Goal: Information Seeking & Learning: Learn about a topic

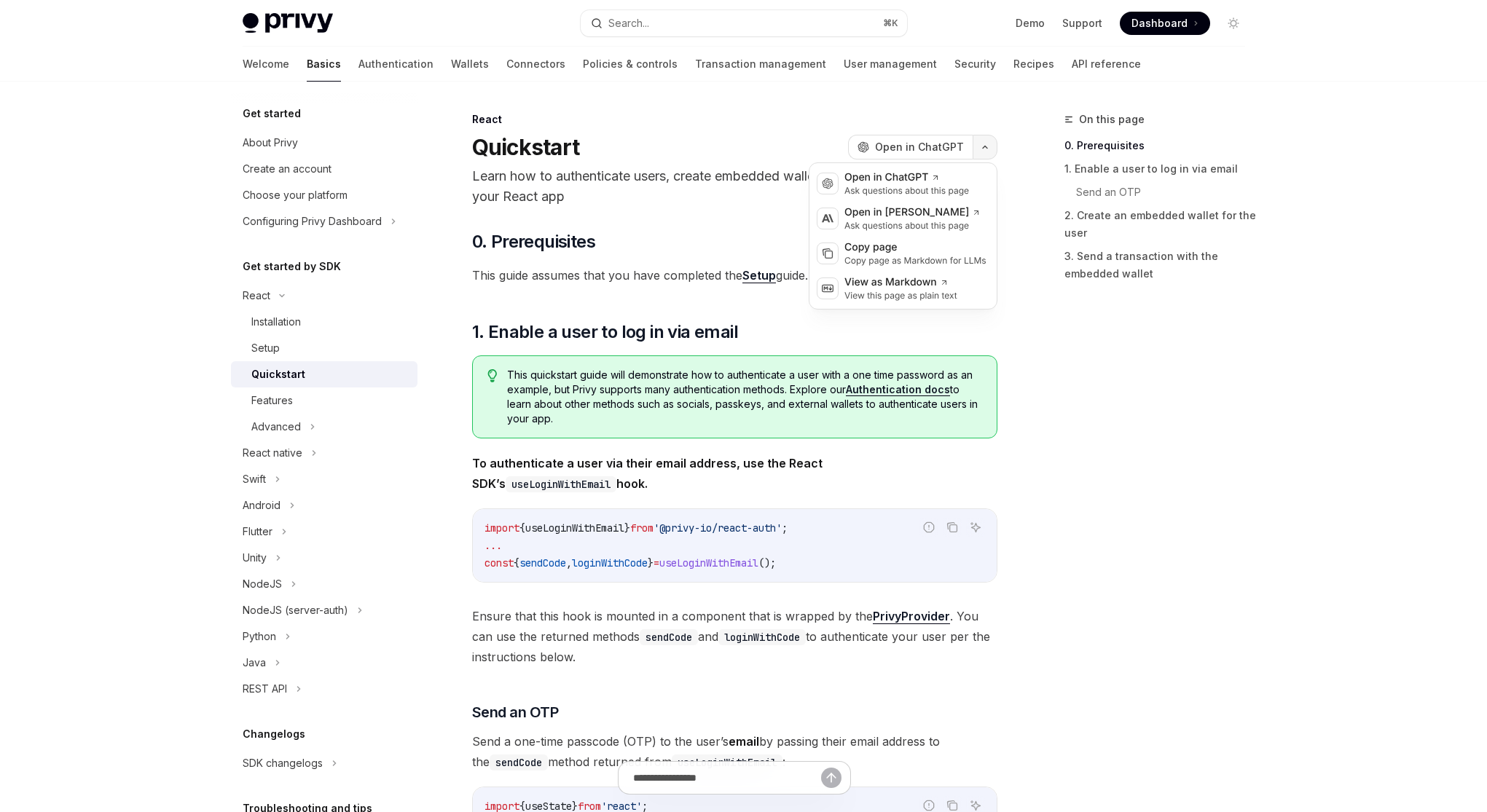
click at [987, 153] on button "button" at bounding box center [984, 147] width 25 height 25
click at [920, 284] on div "View as Markdown" at bounding box center [900, 282] width 113 height 15
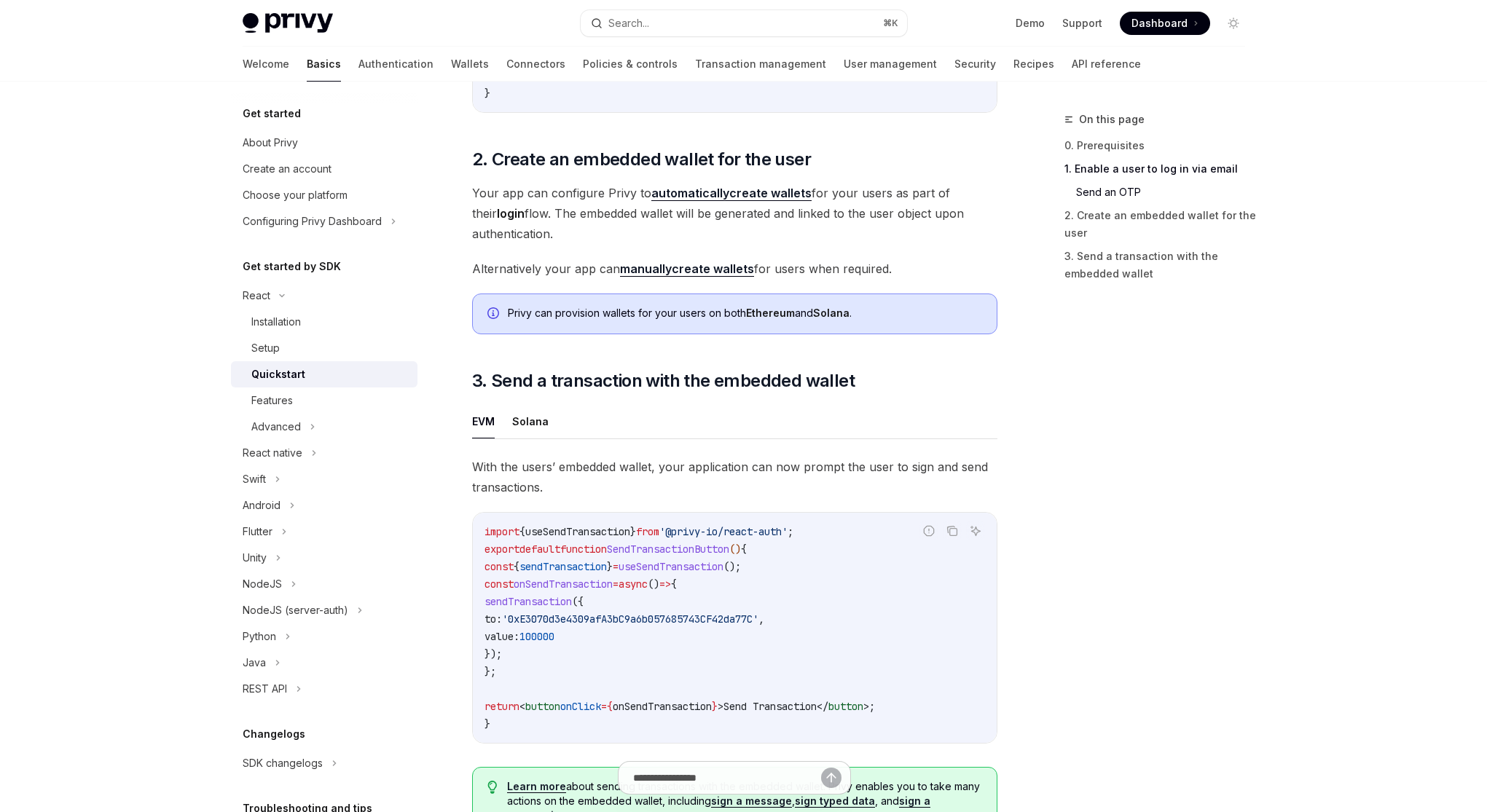
scroll to position [1250, 0]
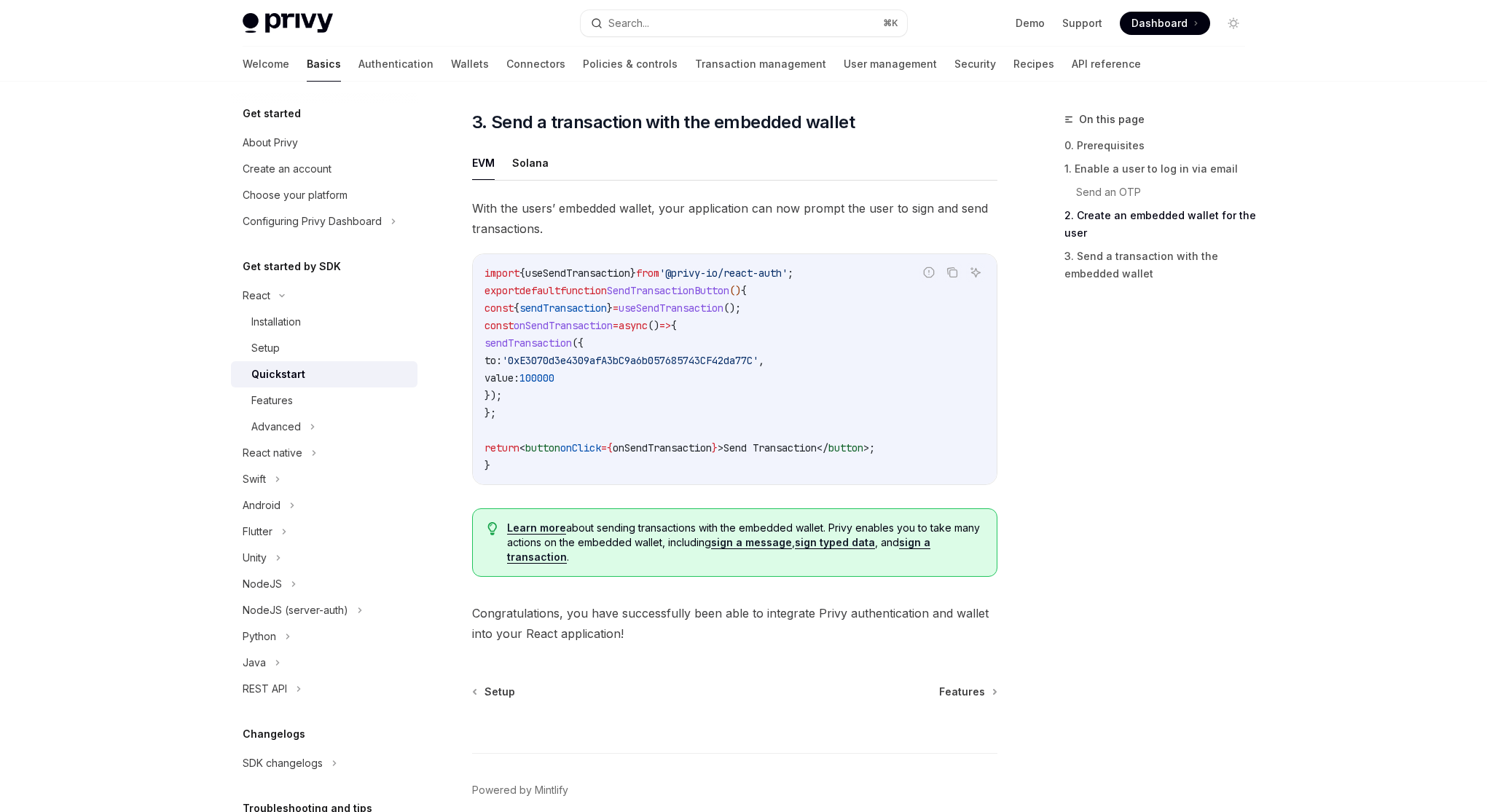
click at [738, 547] on link "sign a message" at bounding box center [751, 542] width 81 height 13
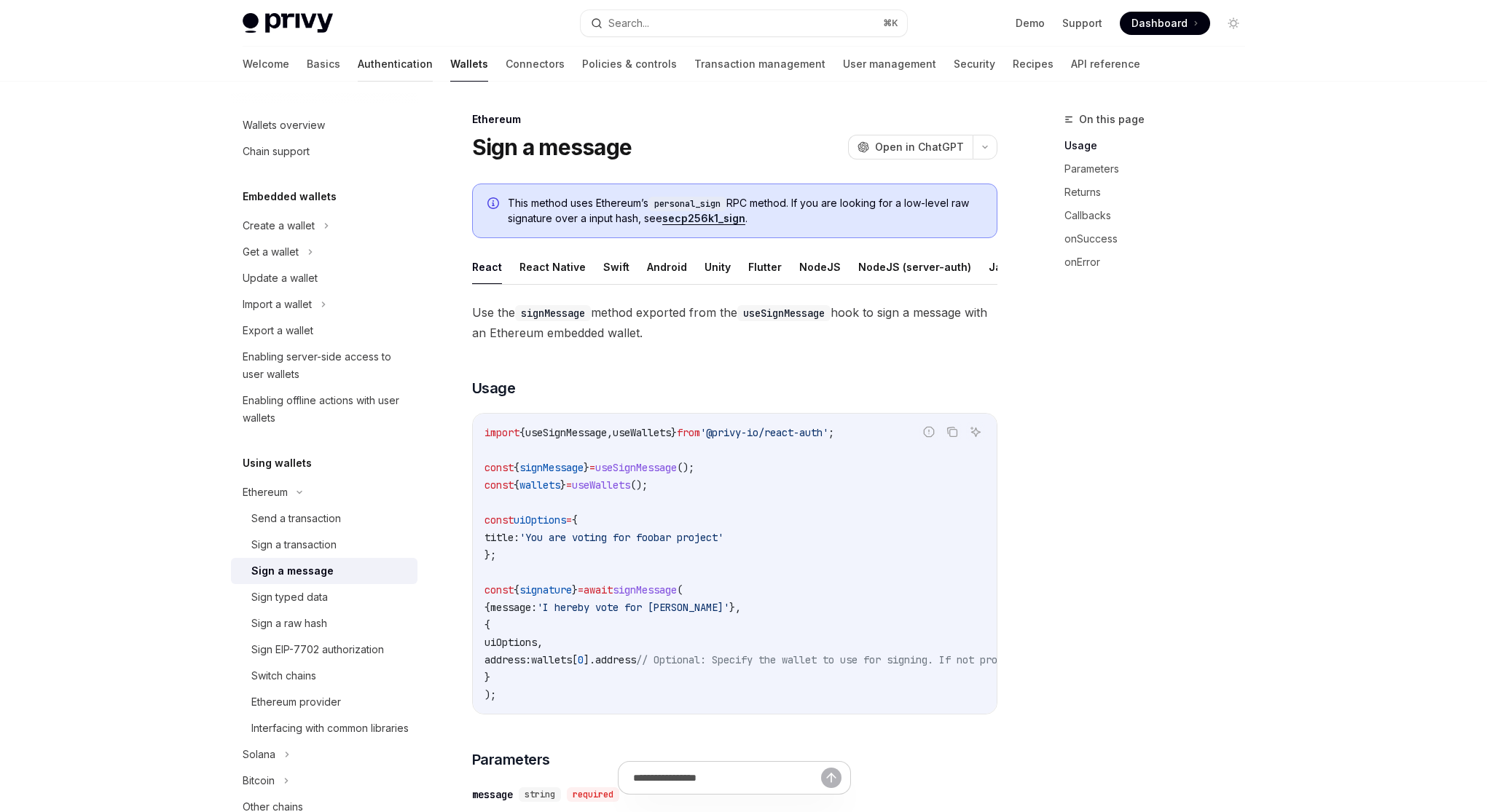
click at [358, 72] on link "Authentication" at bounding box center [395, 63] width 75 height 35
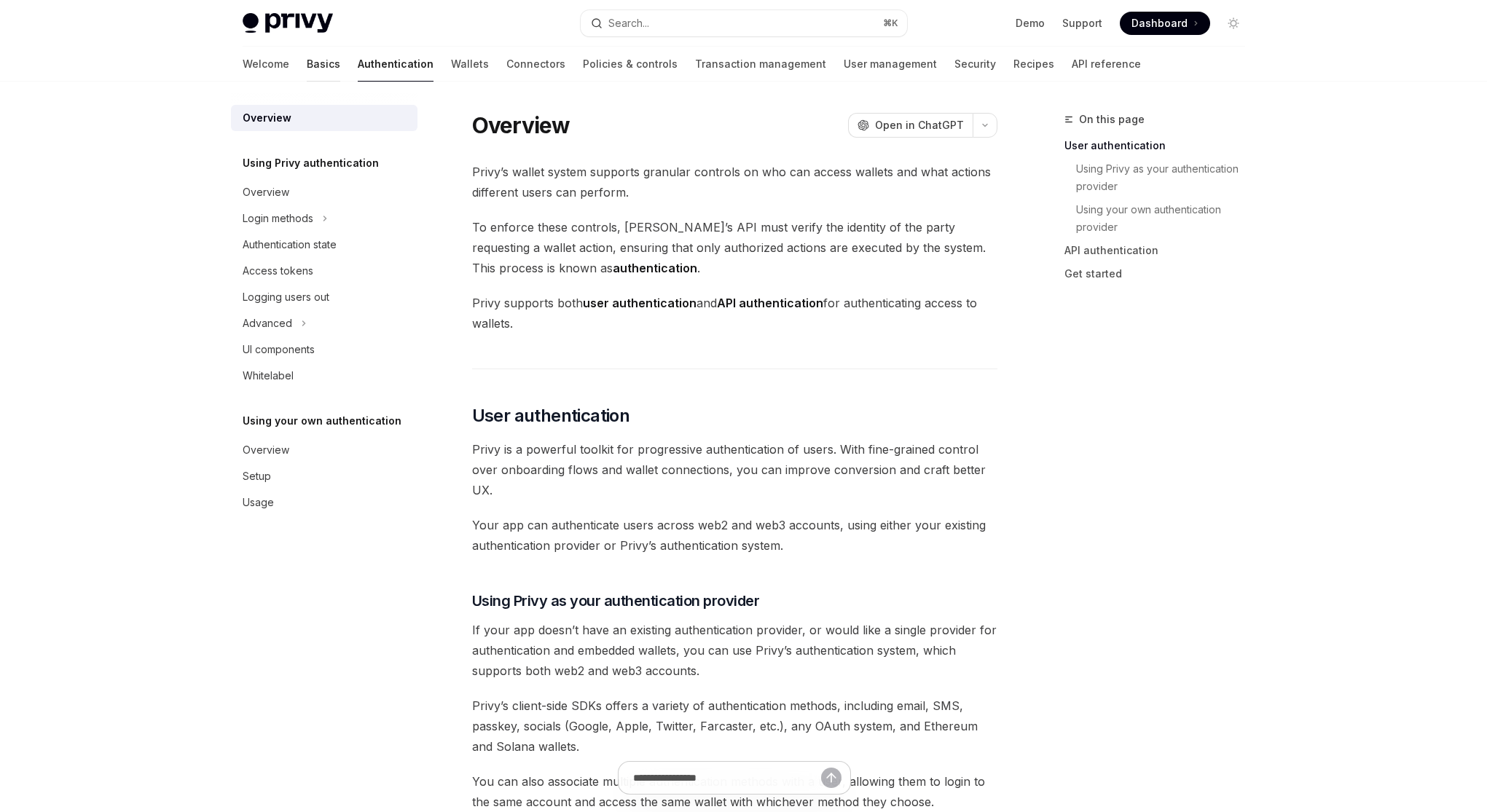
click at [307, 70] on link "Basics" at bounding box center [323, 63] width 33 height 35
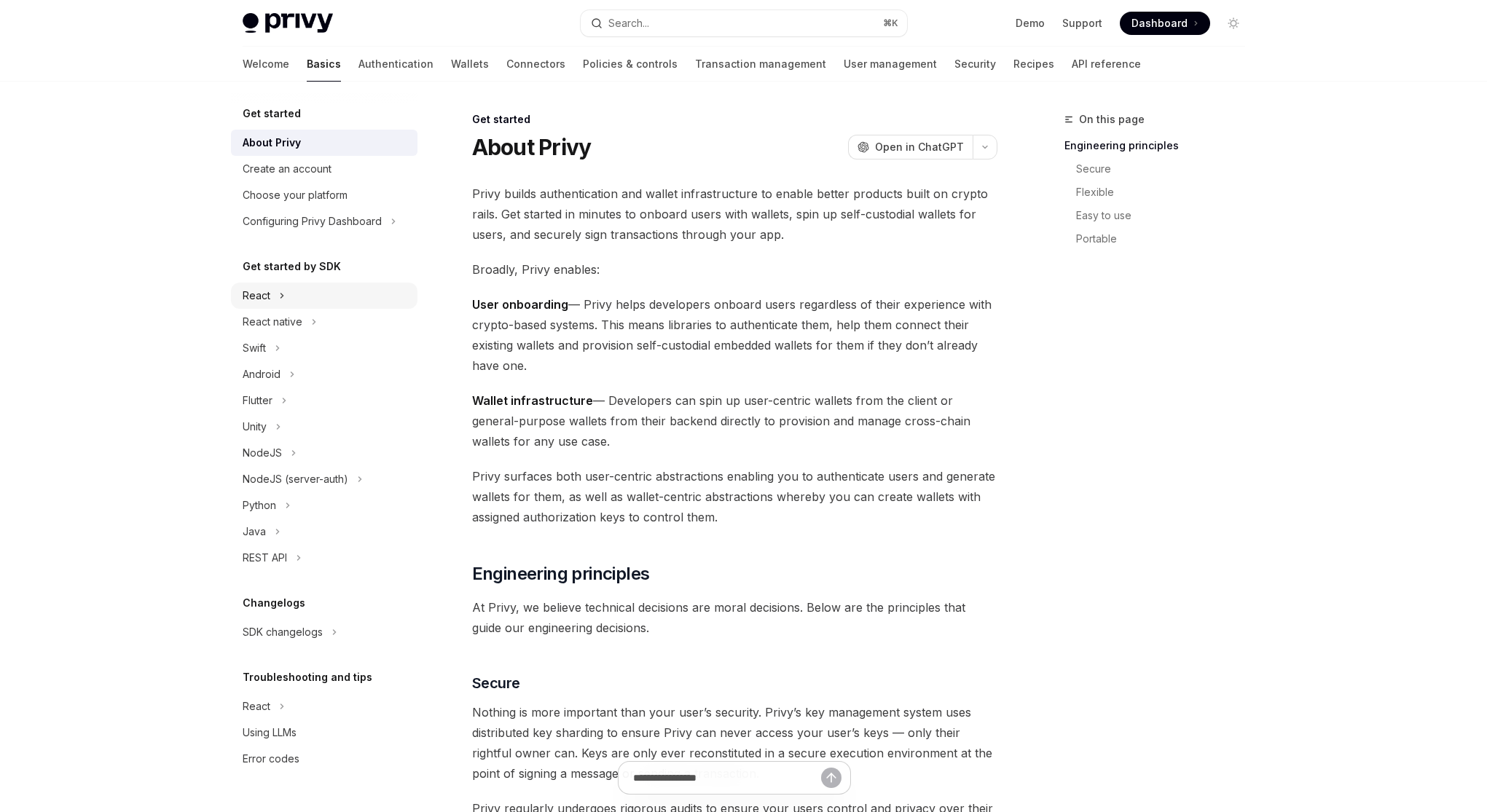
click at [311, 299] on div "React" at bounding box center [325, 296] width 187 height 26
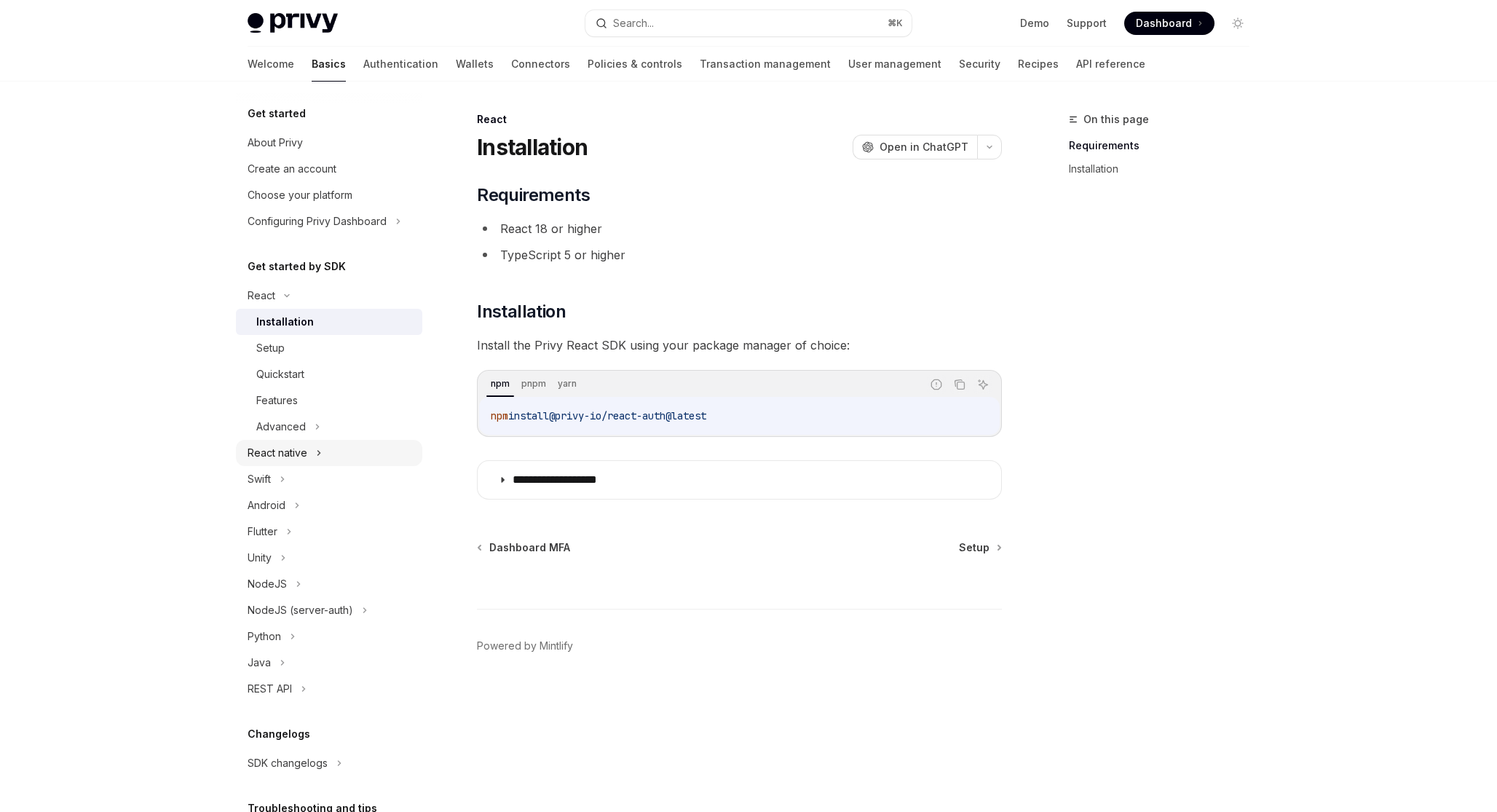
click at [353, 447] on div "React native" at bounding box center [329, 453] width 186 height 26
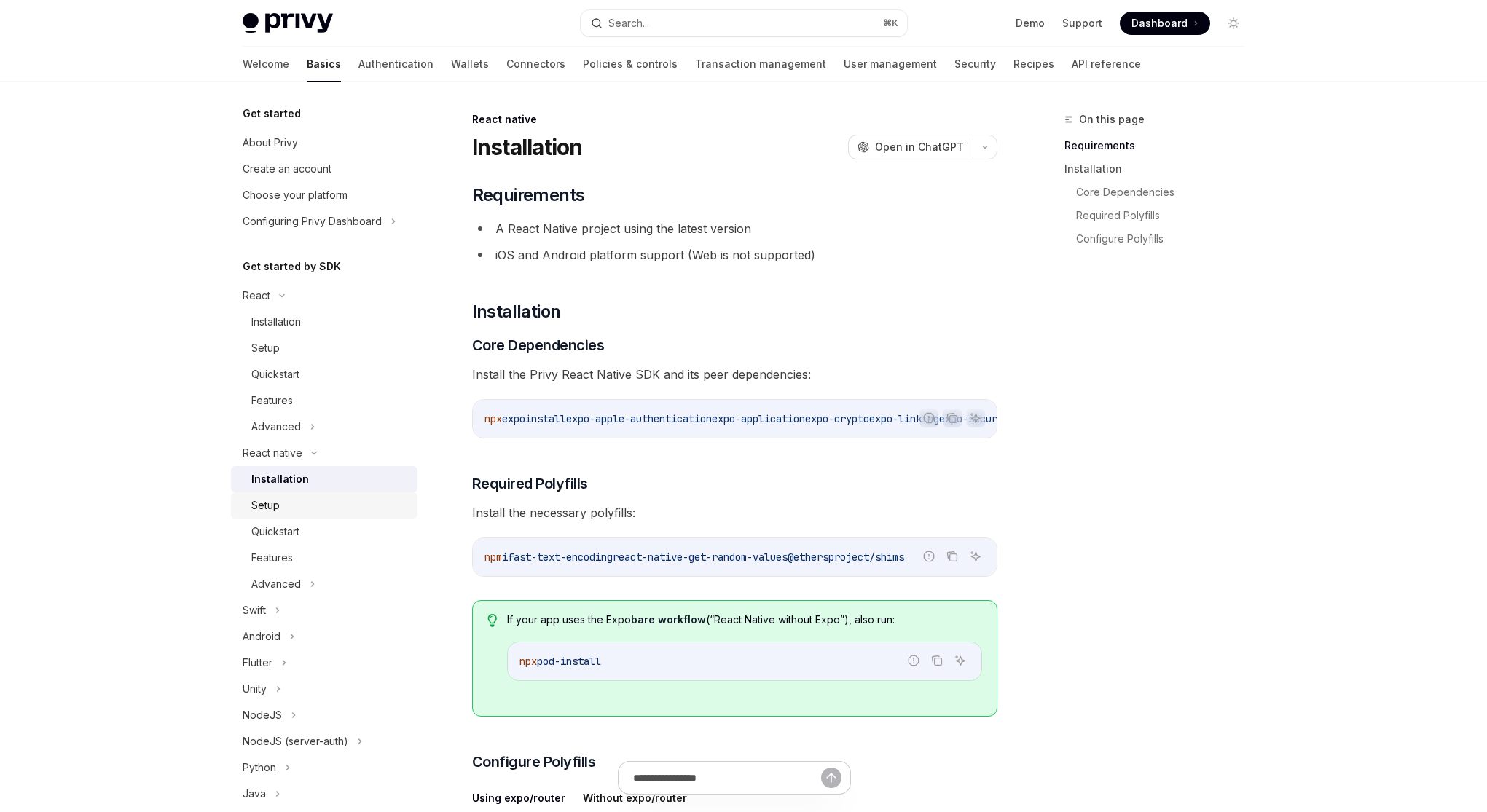
click at [366, 515] on link "Setup" at bounding box center [325, 505] width 187 height 26
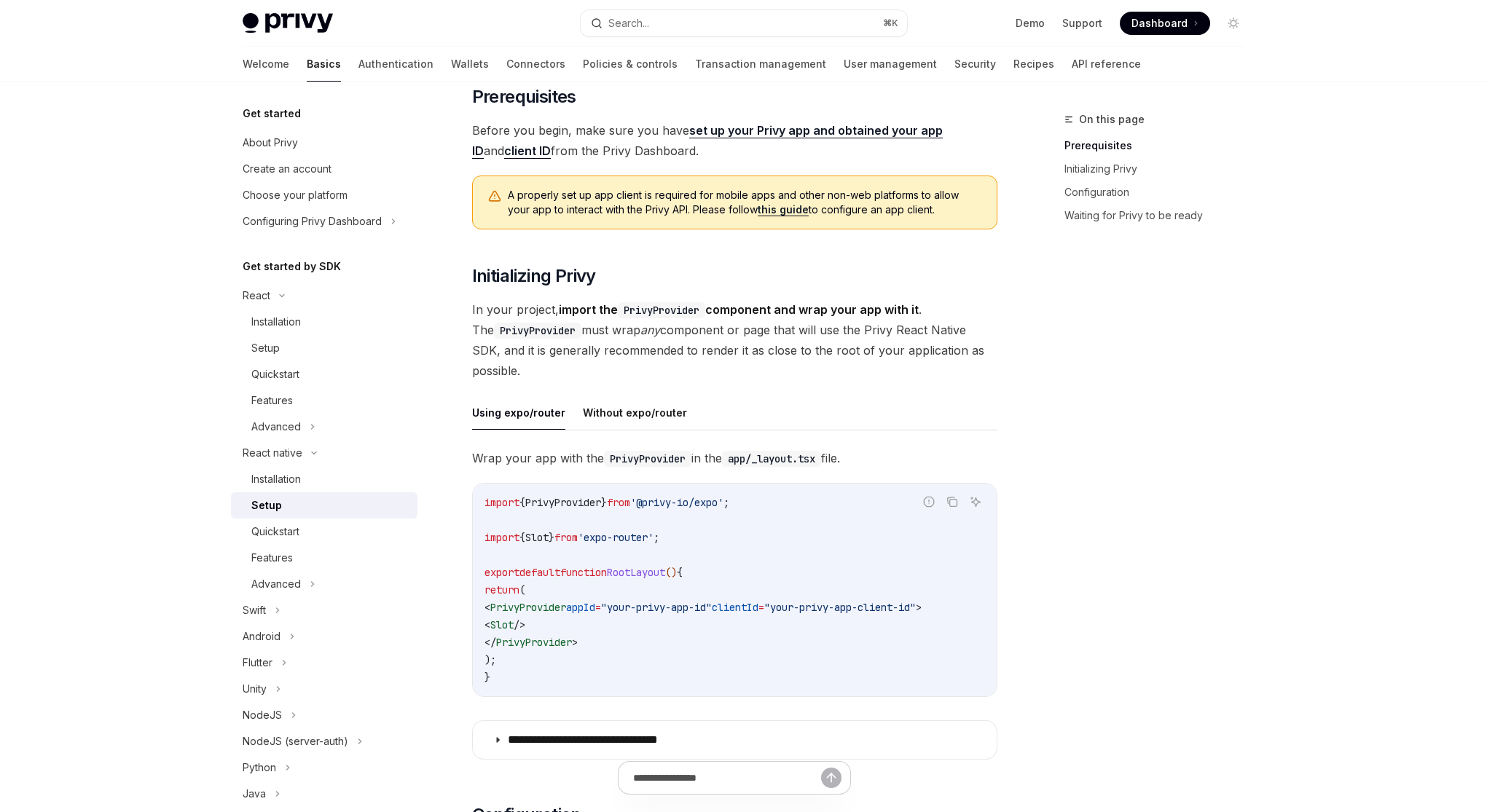
scroll to position [154, 0]
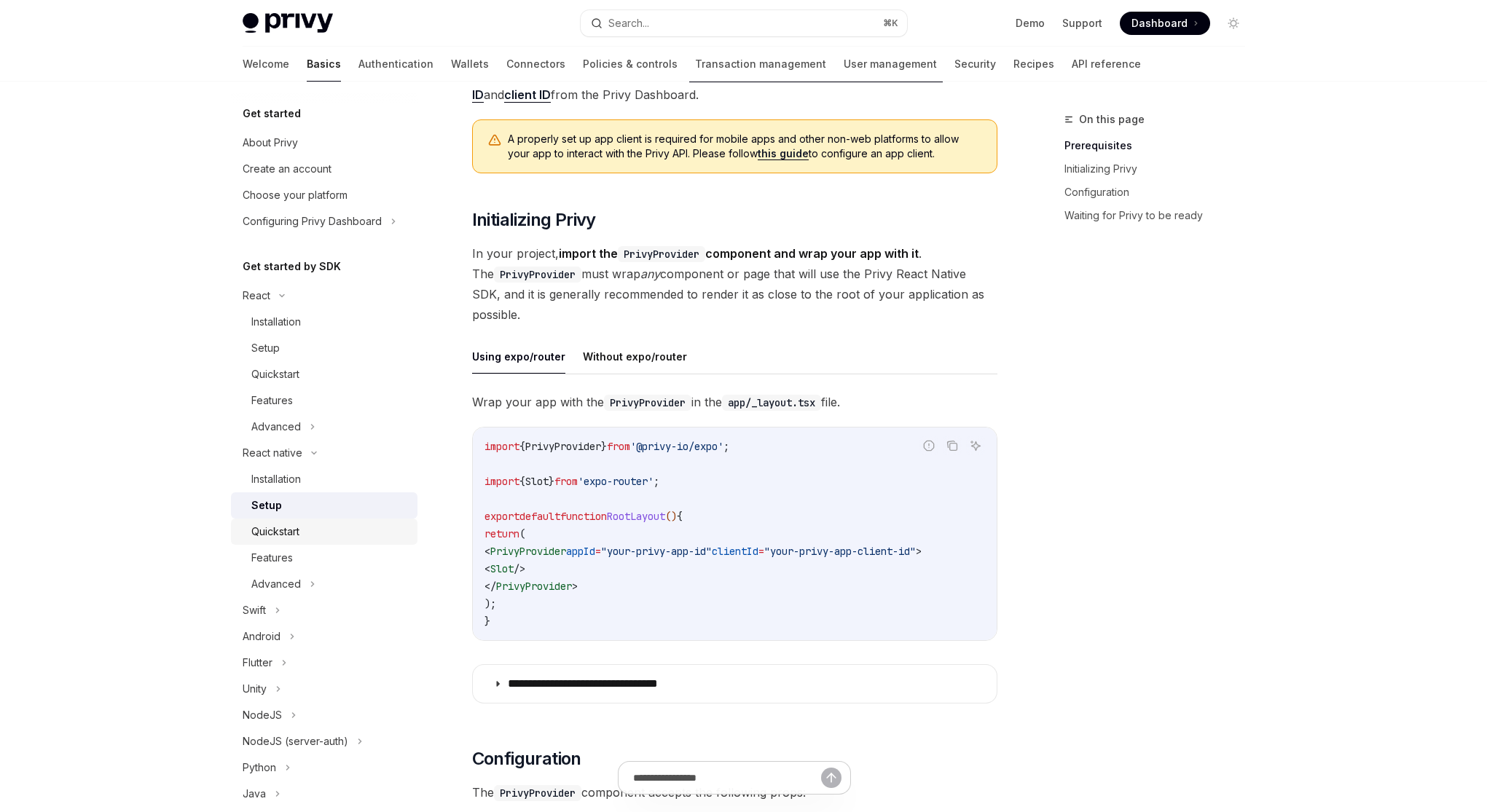
click at [324, 531] on div "Quickstart" at bounding box center [330, 531] width 157 height 18
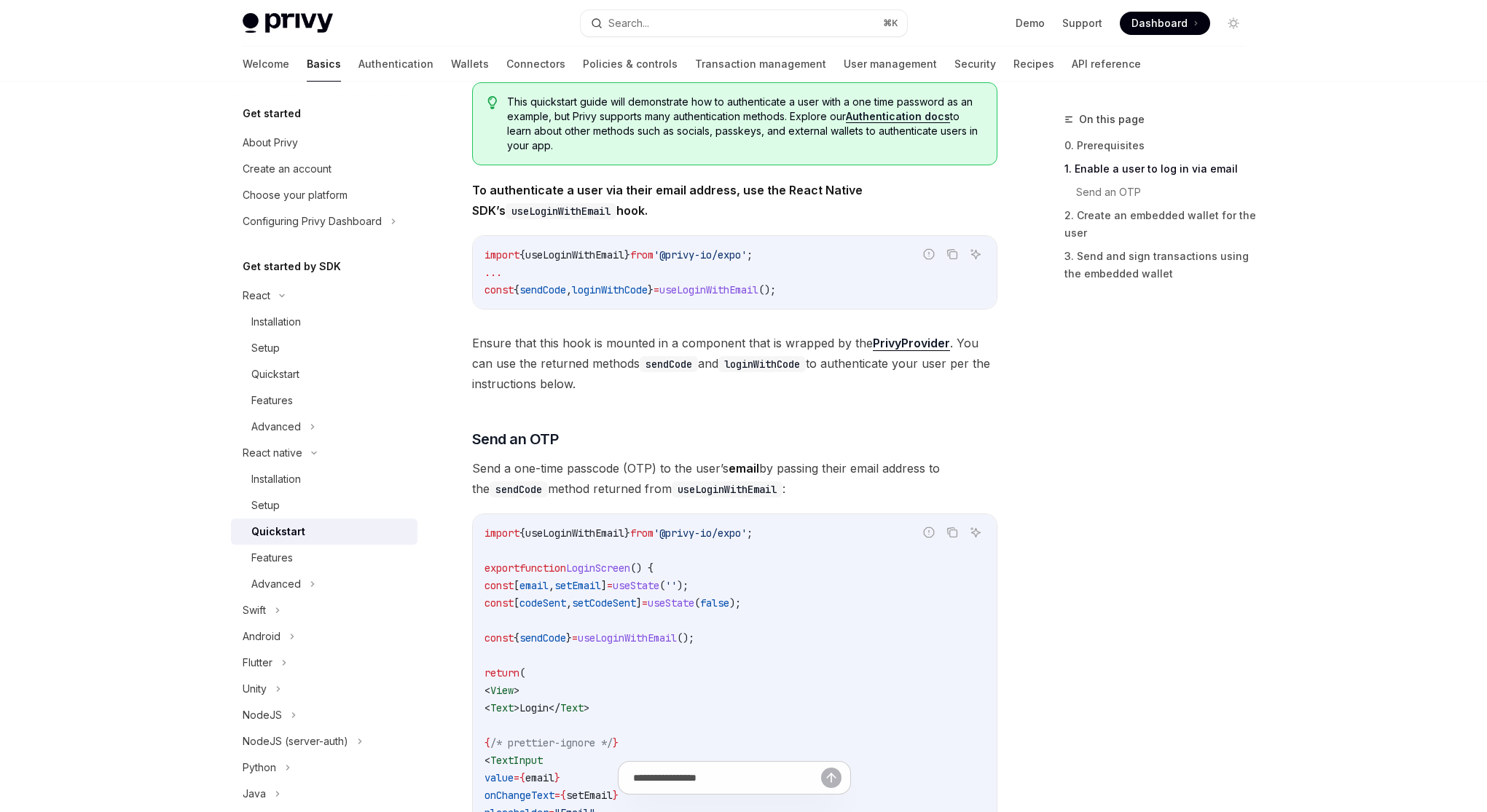
scroll to position [274, 0]
click at [341, 567] on link "Features" at bounding box center [325, 558] width 187 height 26
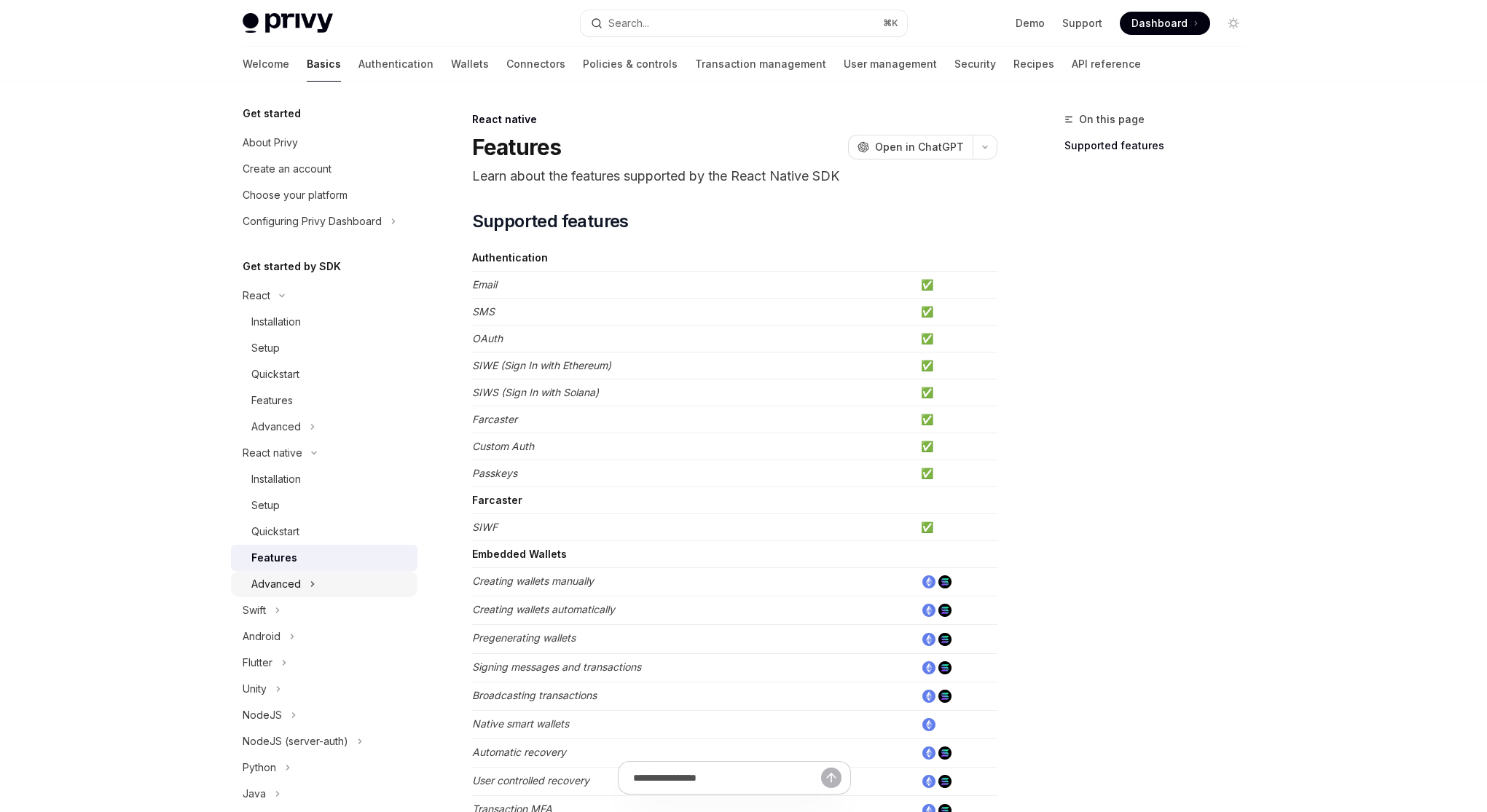
click at [355, 582] on div "Advanced" at bounding box center [325, 584] width 187 height 26
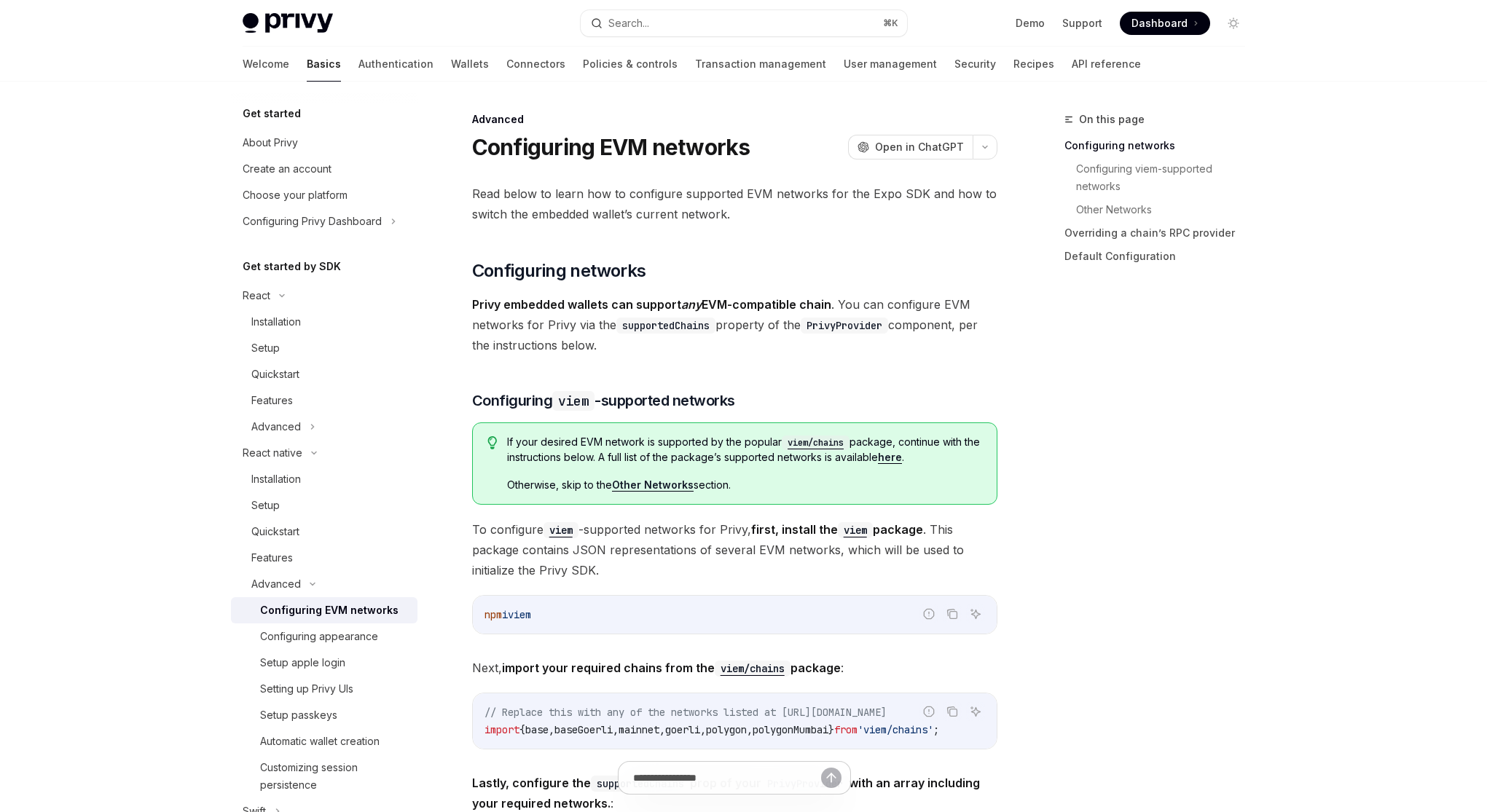
click at [361, 609] on div "Configuring EVM networks" at bounding box center [329, 609] width 139 height 18
click at [306, 320] on div "Installation" at bounding box center [330, 321] width 157 height 18
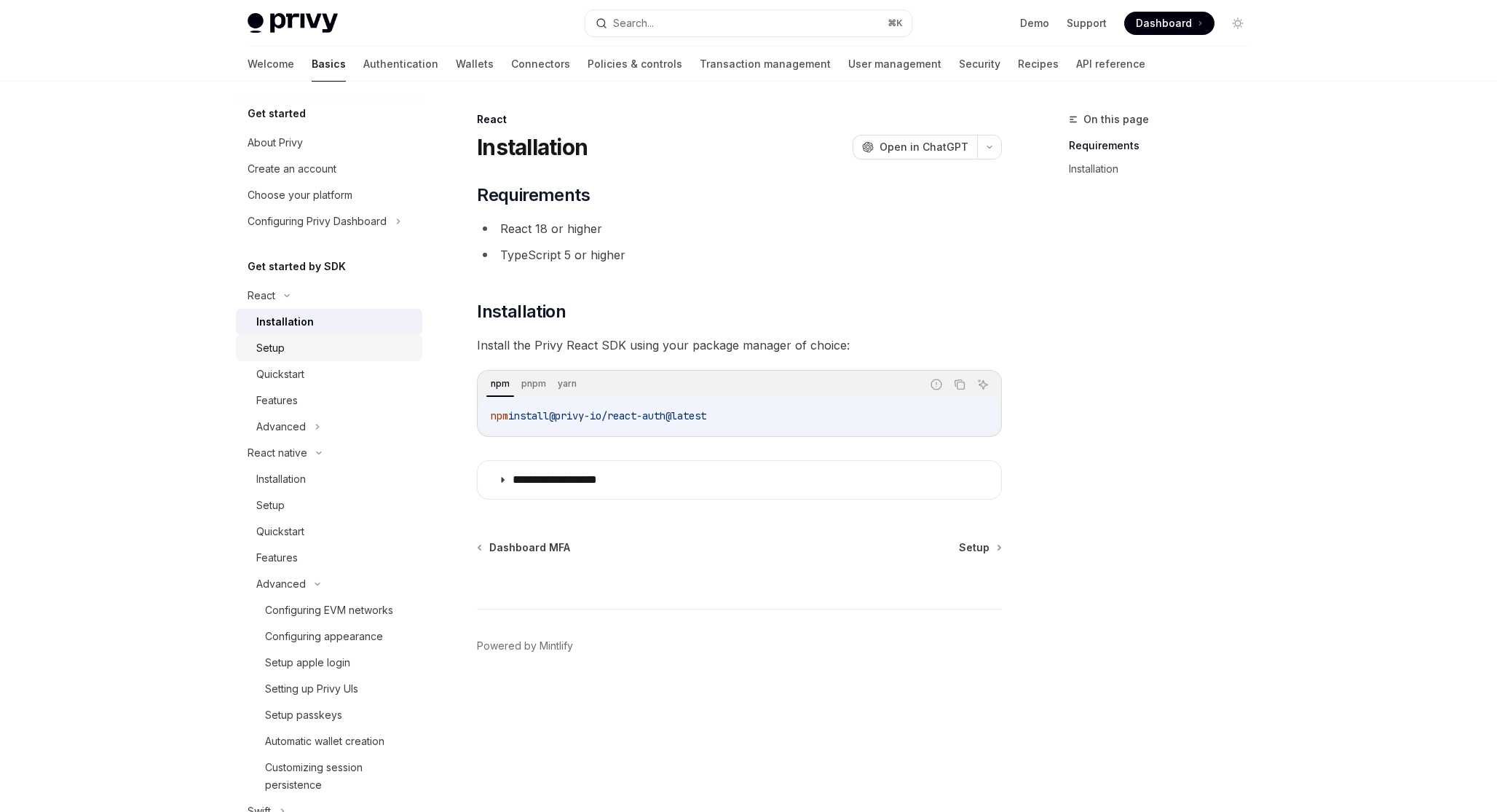
click at [317, 344] on div "Setup" at bounding box center [335, 347] width 157 height 18
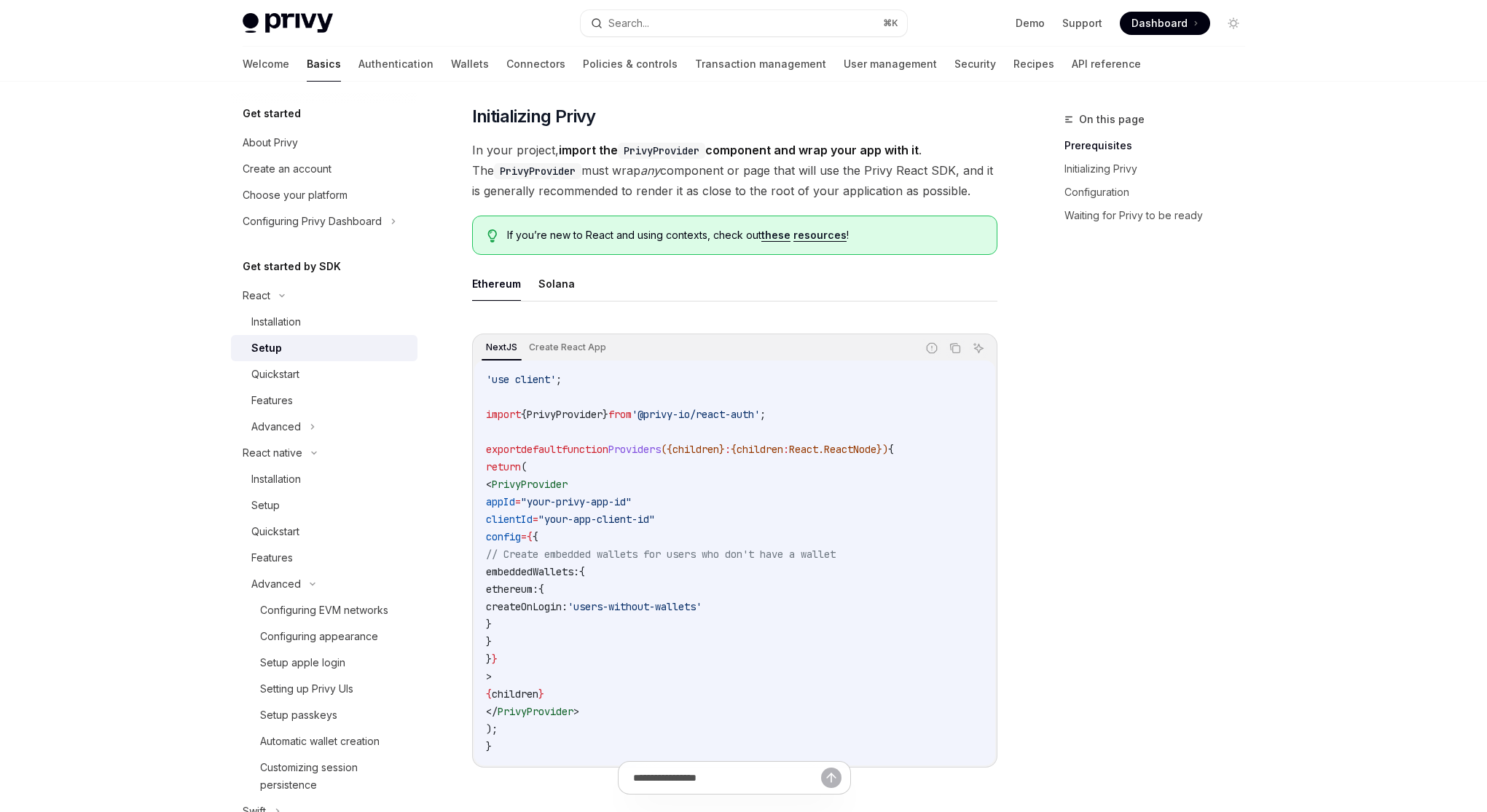
scroll to position [271, 0]
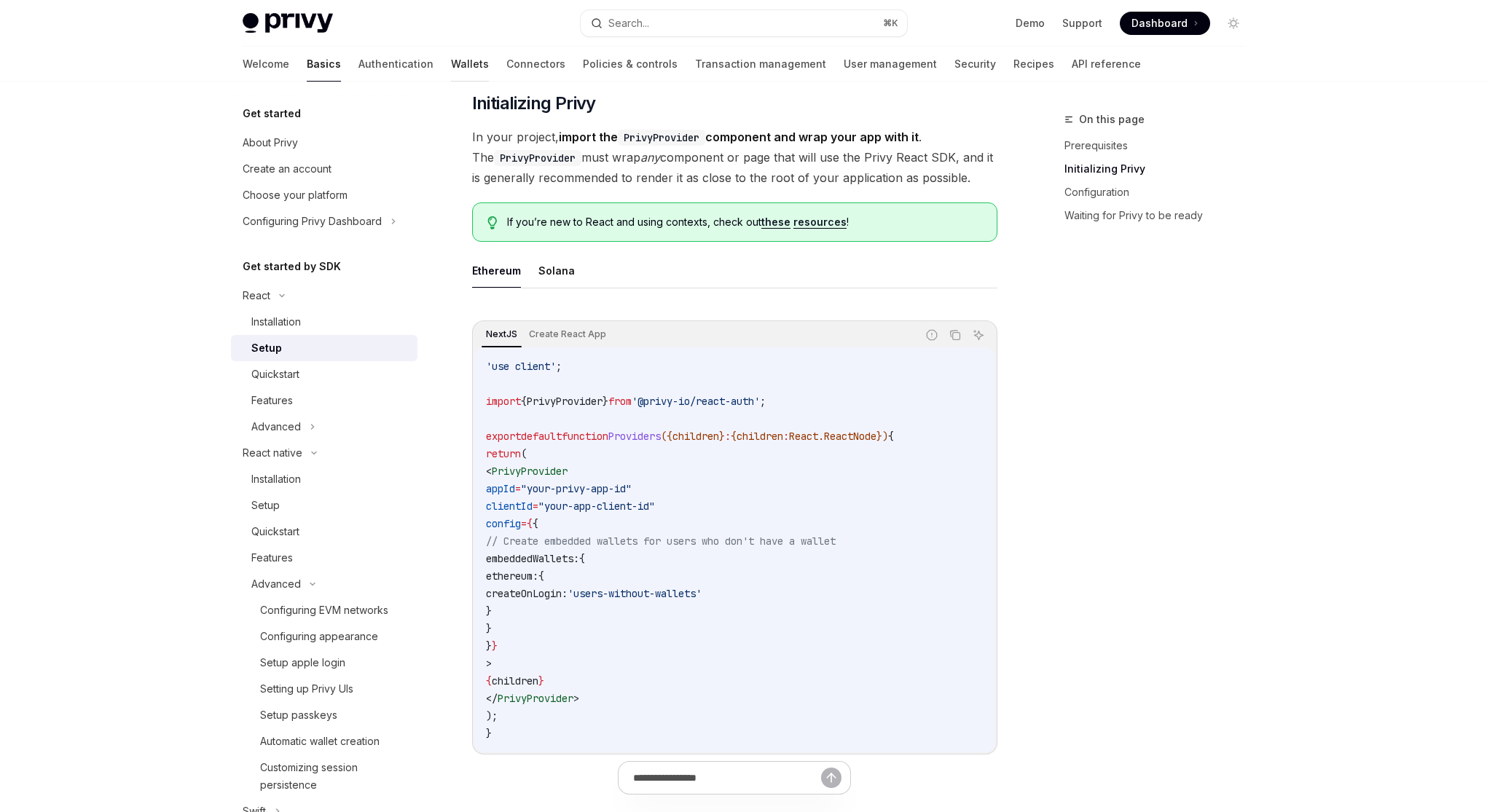
click at [451, 69] on link "Wallets" at bounding box center [469, 63] width 38 height 35
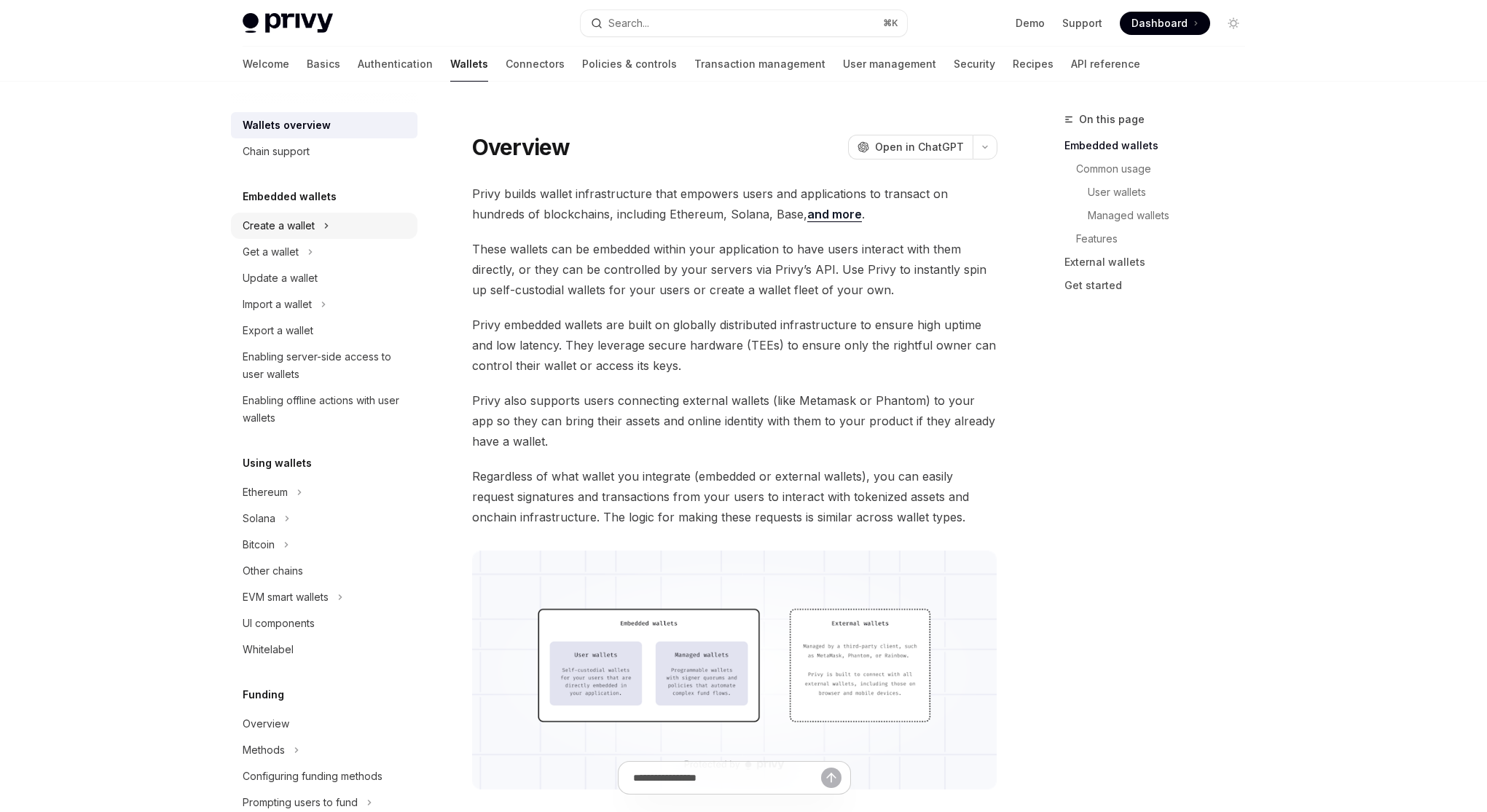
click at [360, 220] on div "Create a wallet" at bounding box center [325, 226] width 187 height 26
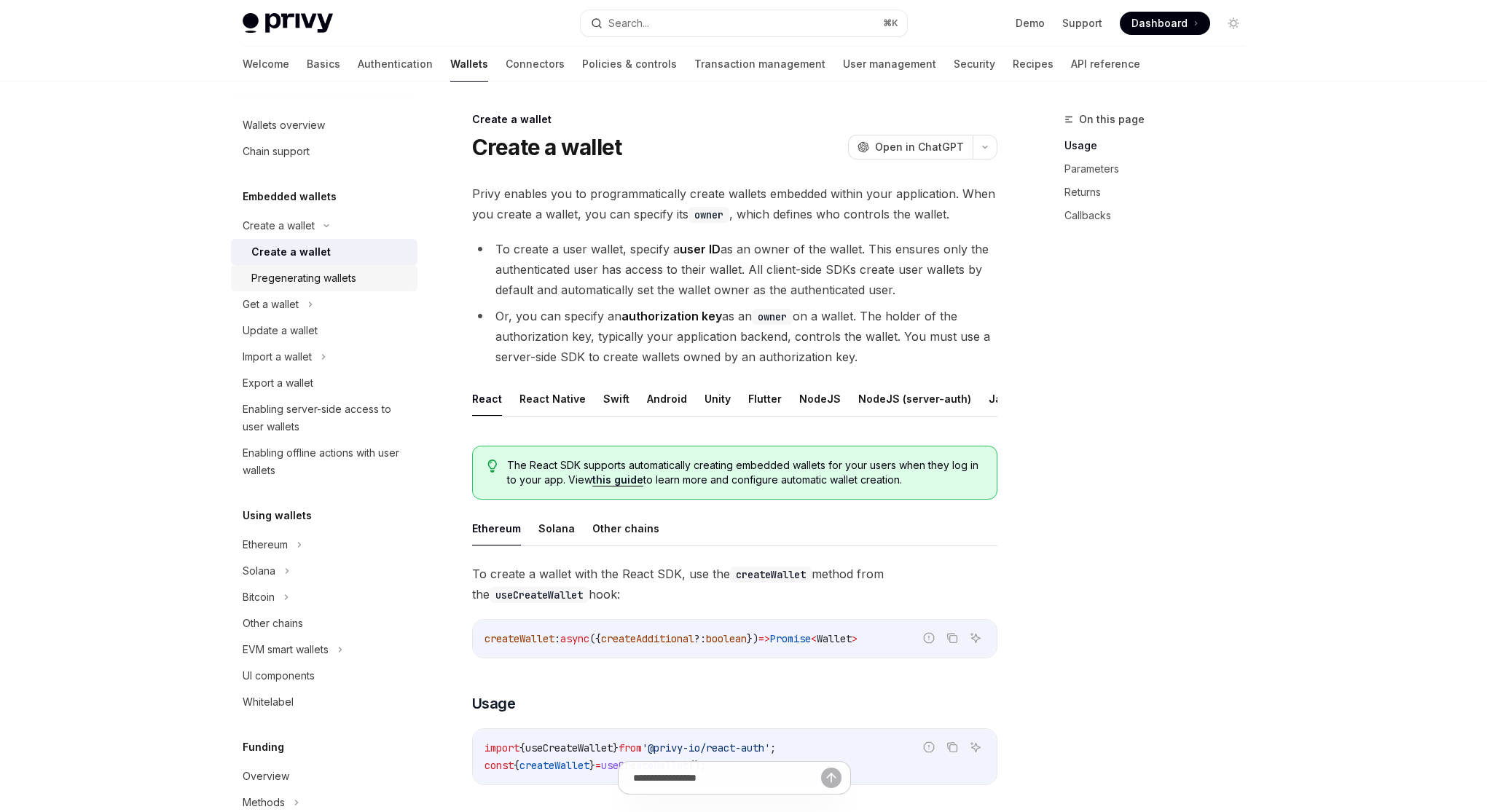
click at [355, 277] on div "Pregenerating wallets" at bounding box center [330, 278] width 157 height 18
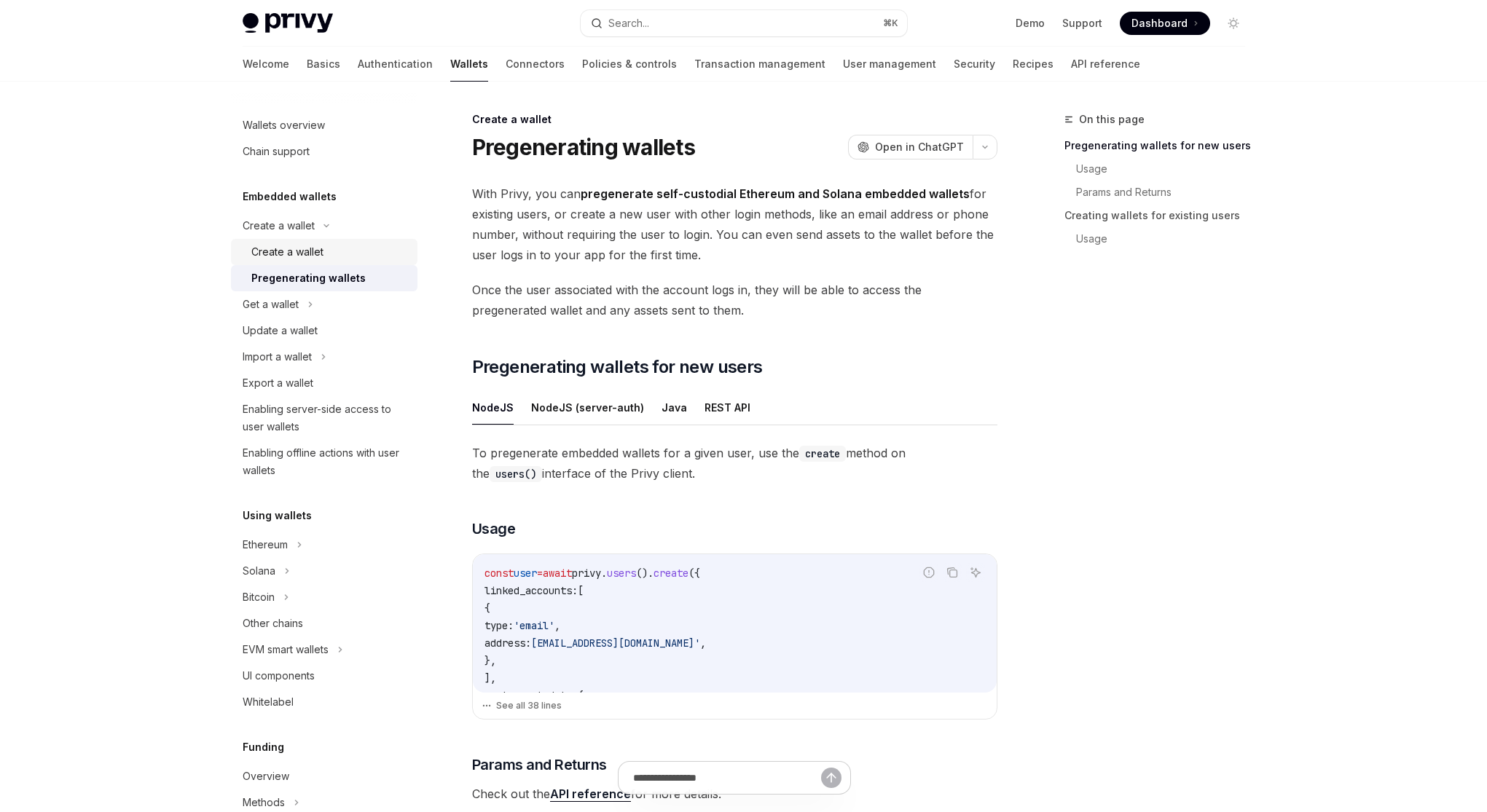
click at [345, 254] on div "Create a wallet" at bounding box center [330, 252] width 157 height 18
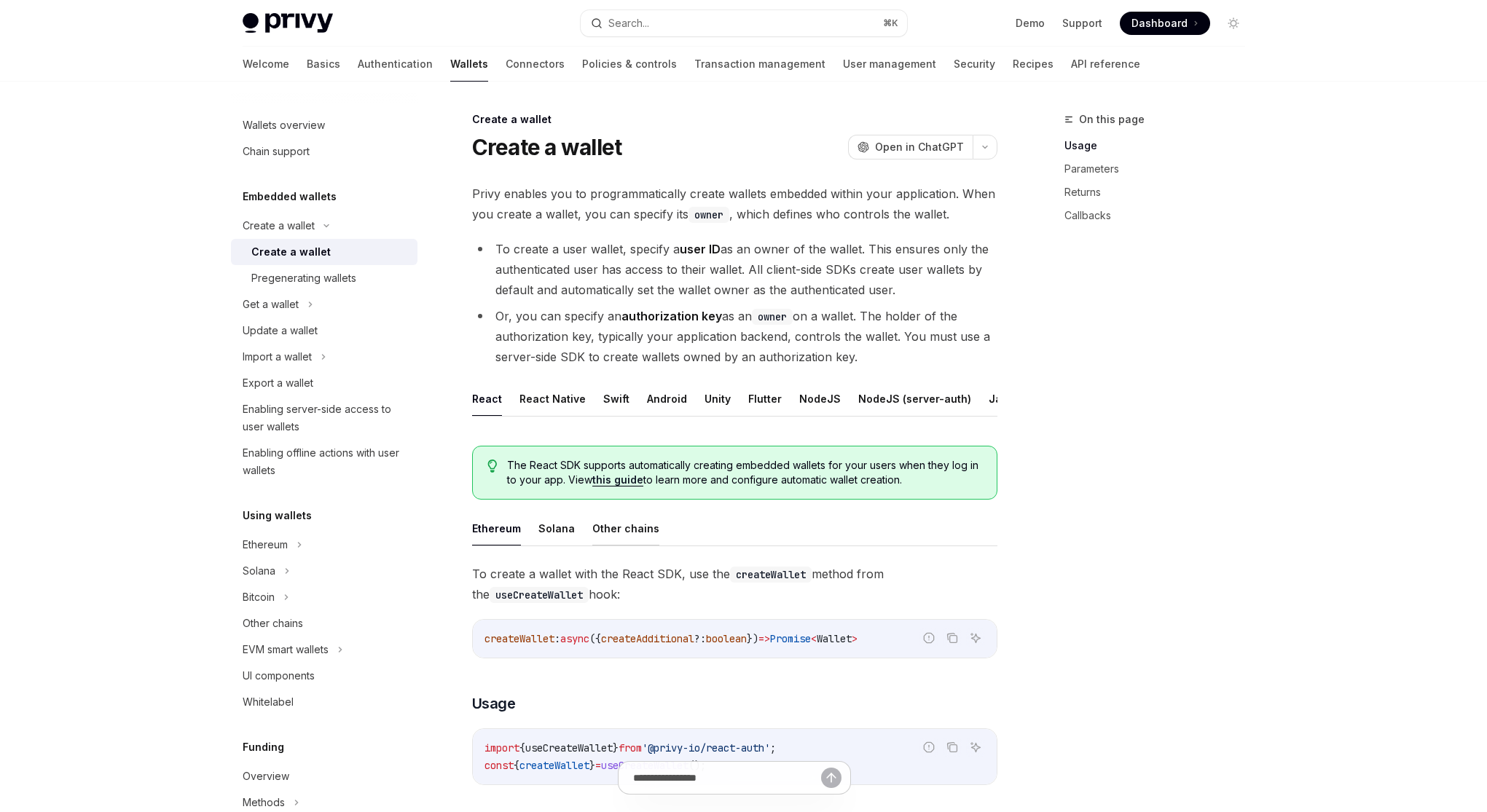
click at [609, 544] on button "Other chains" at bounding box center [625, 528] width 67 height 34
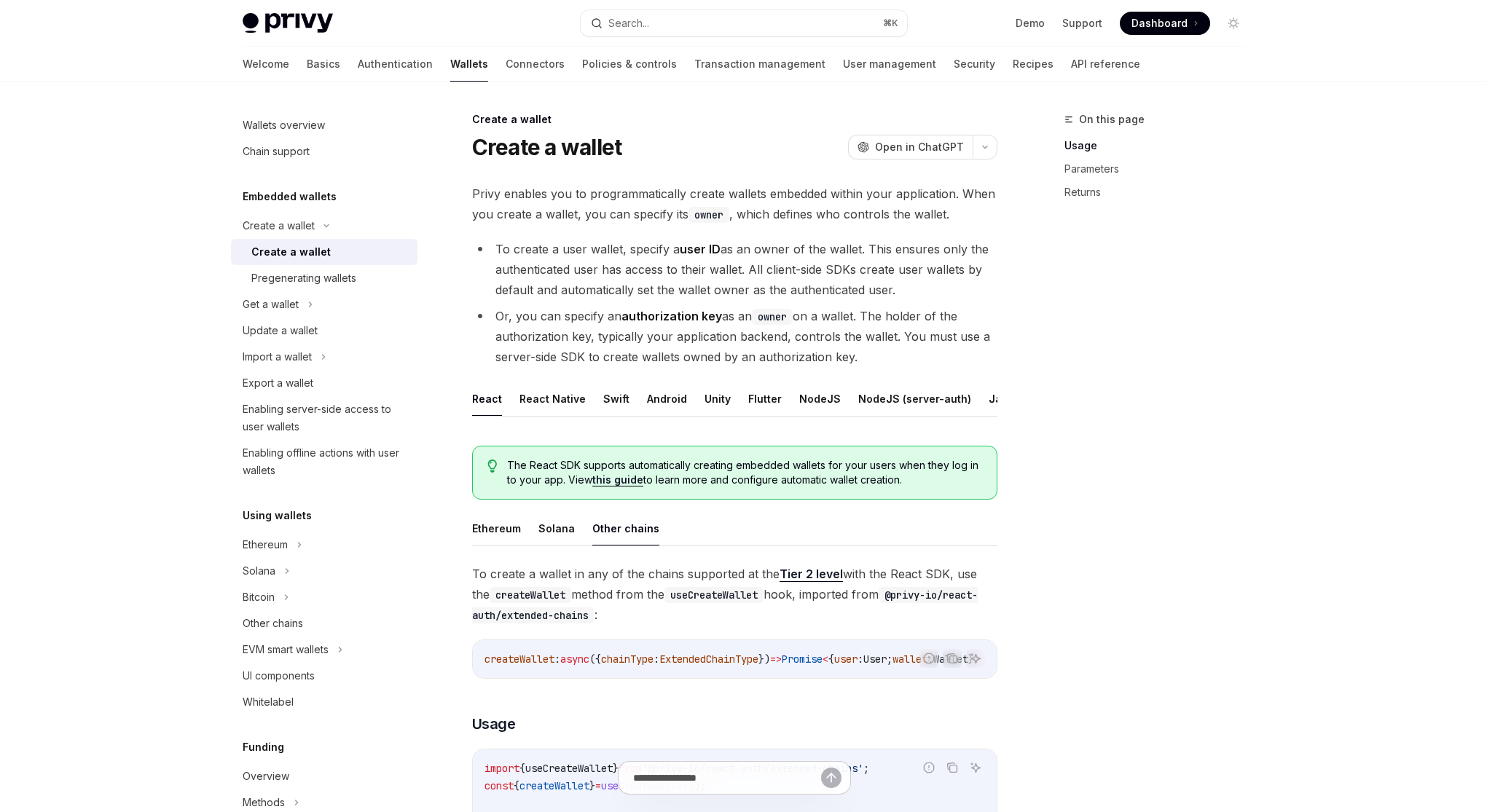
click at [573, 544] on ul "Ethereum Solana Other chains" at bounding box center [734, 528] width 525 height 35
click at [520, 545] on ul "Ethereum Solana Other chains" at bounding box center [734, 528] width 525 height 35
click at [293, 227] on div "Create a wallet" at bounding box center [279, 226] width 72 height 18
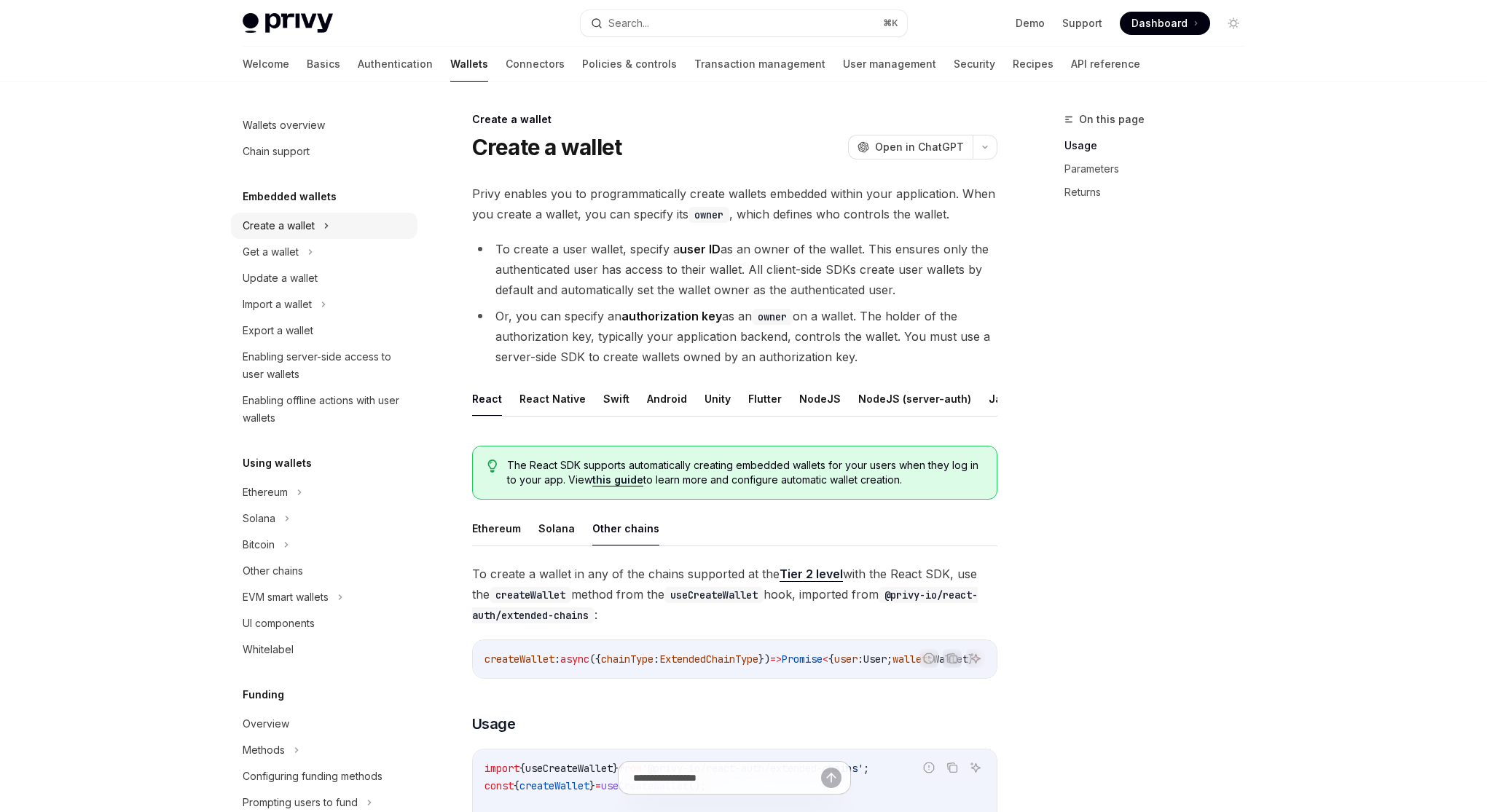
click at [292, 231] on div "Create a wallet" at bounding box center [279, 226] width 72 height 18
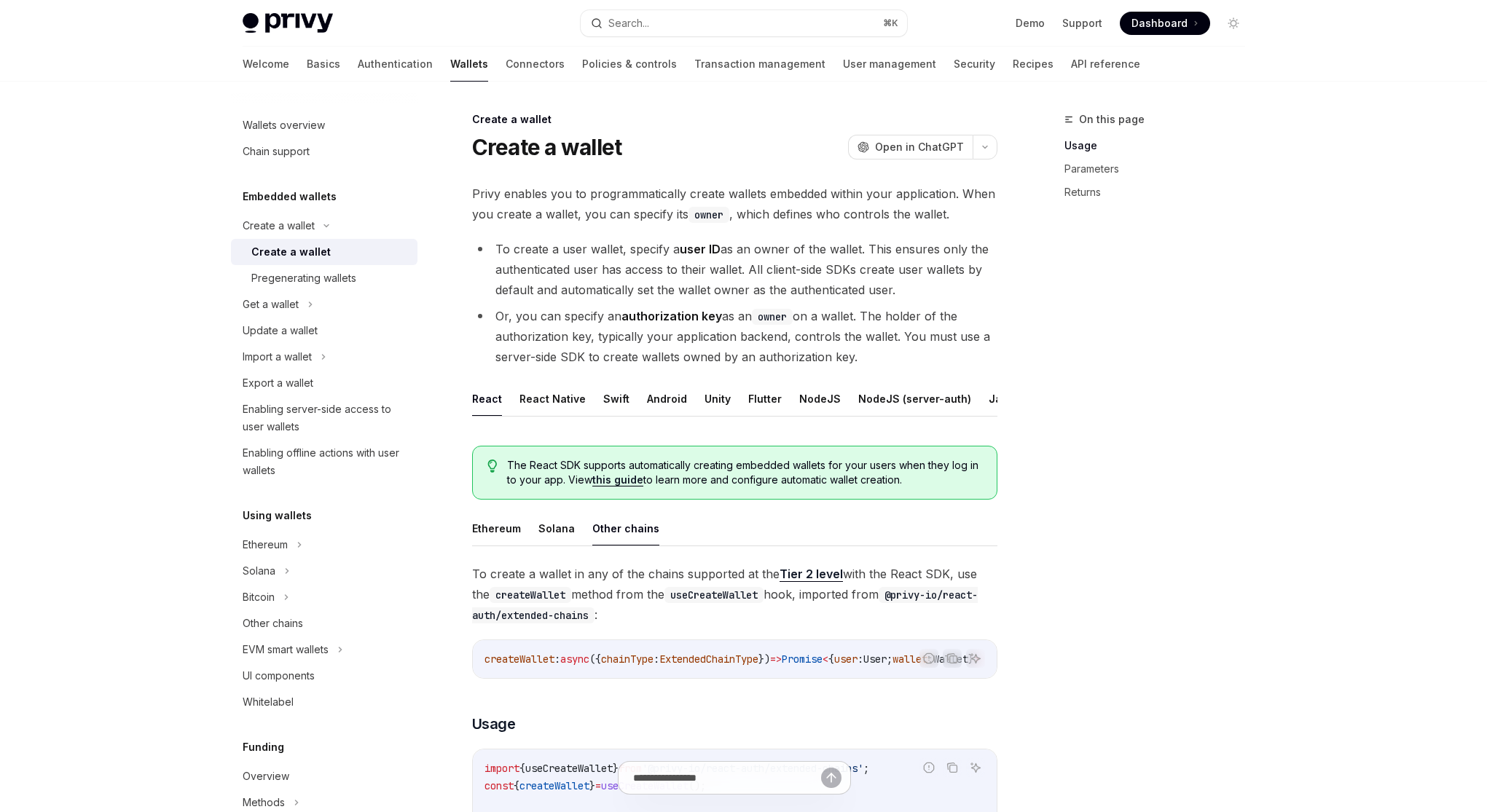
click at [298, 257] on div "Create a wallet" at bounding box center [291, 252] width 79 height 18
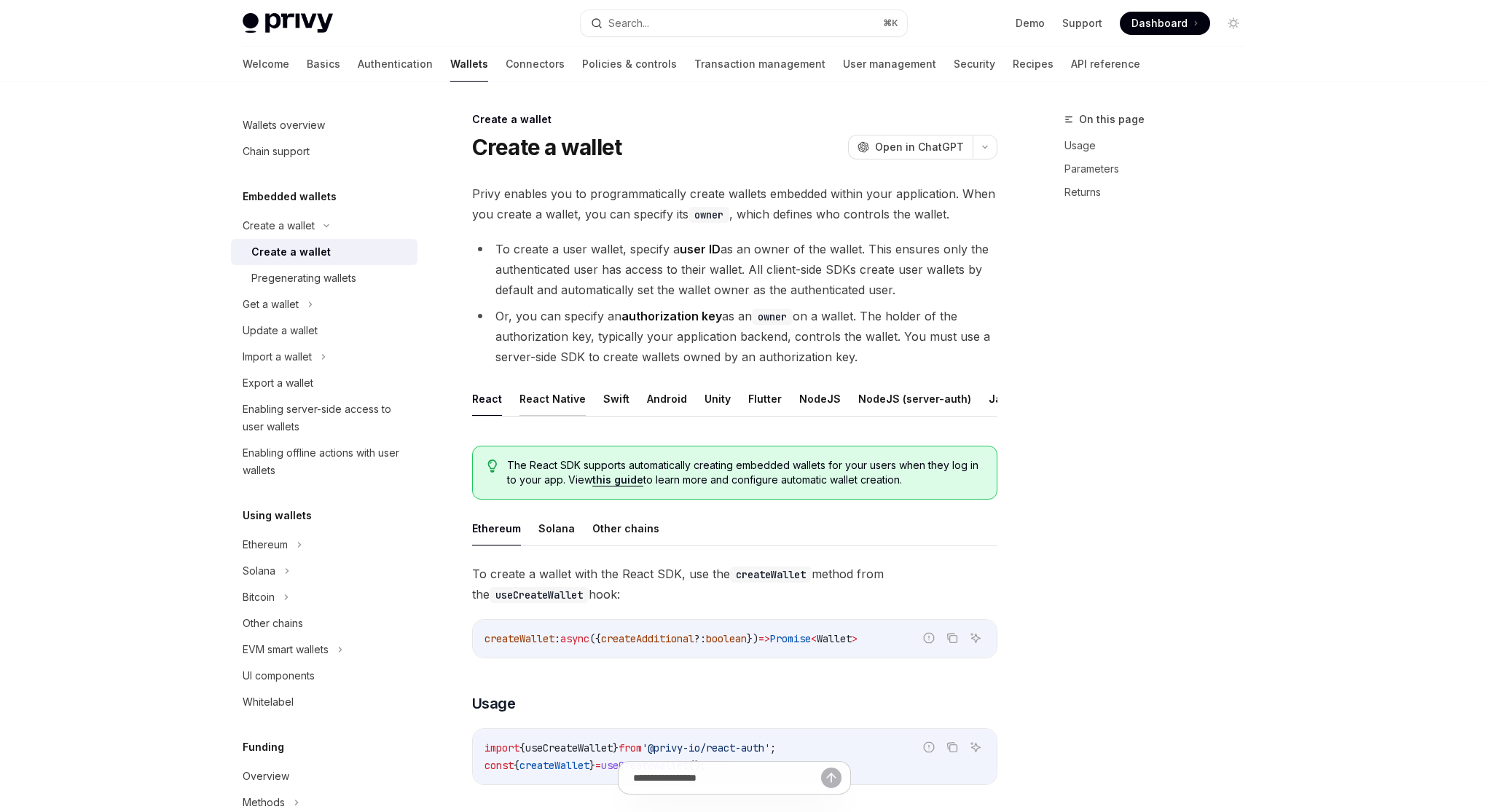
click at [555, 399] on button "React Native" at bounding box center [553, 398] width 66 height 34
click at [294, 303] on div "Get a wallet" at bounding box center [271, 304] width 56 height 18
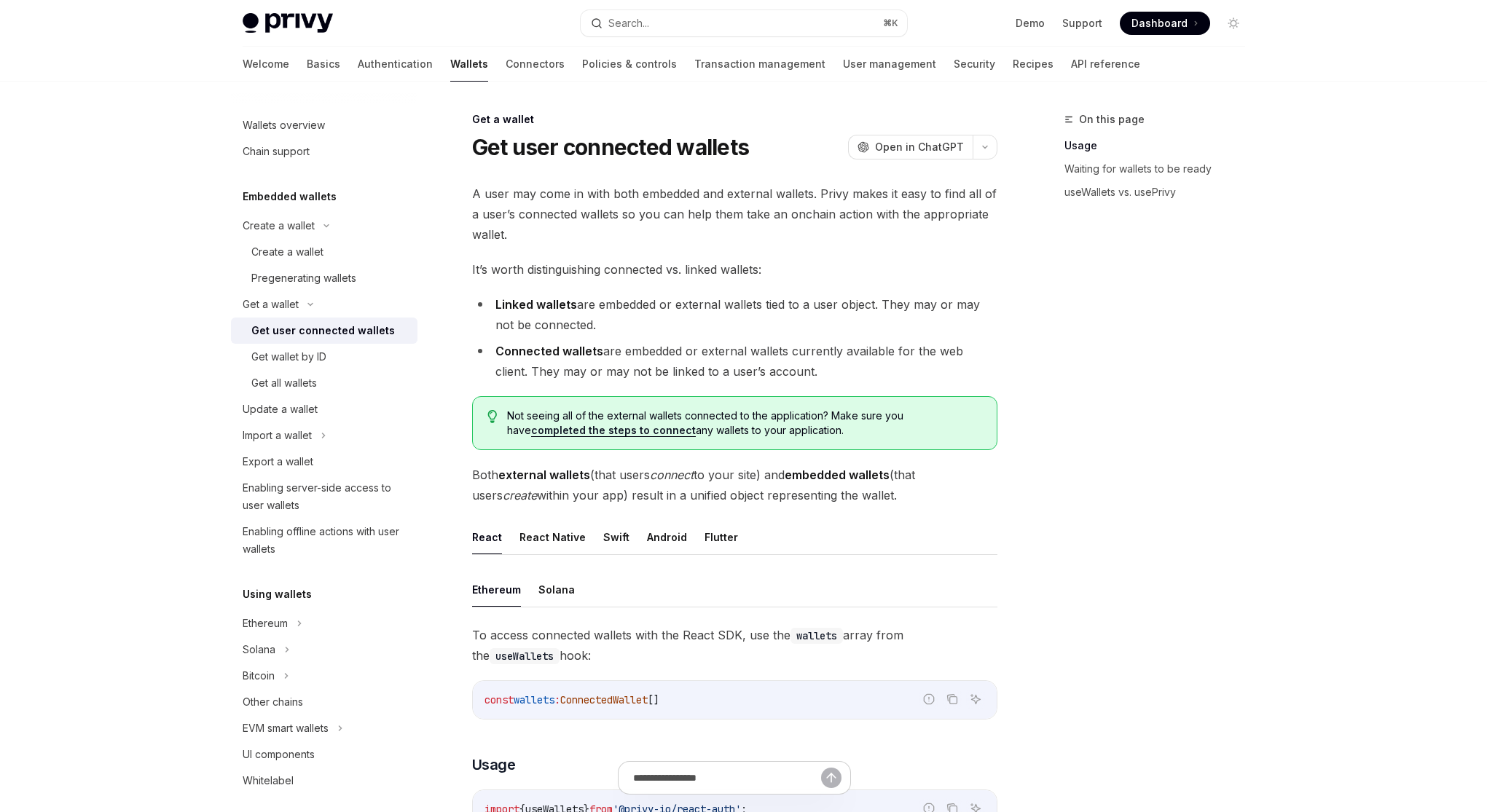
click at [301, 327] on div "Get user connected wallets" at bounding box center [323, 331] width 143 height 18
click at [358, 65] on link "Authentication" at bounding box center [395, 63] width 75 height 35
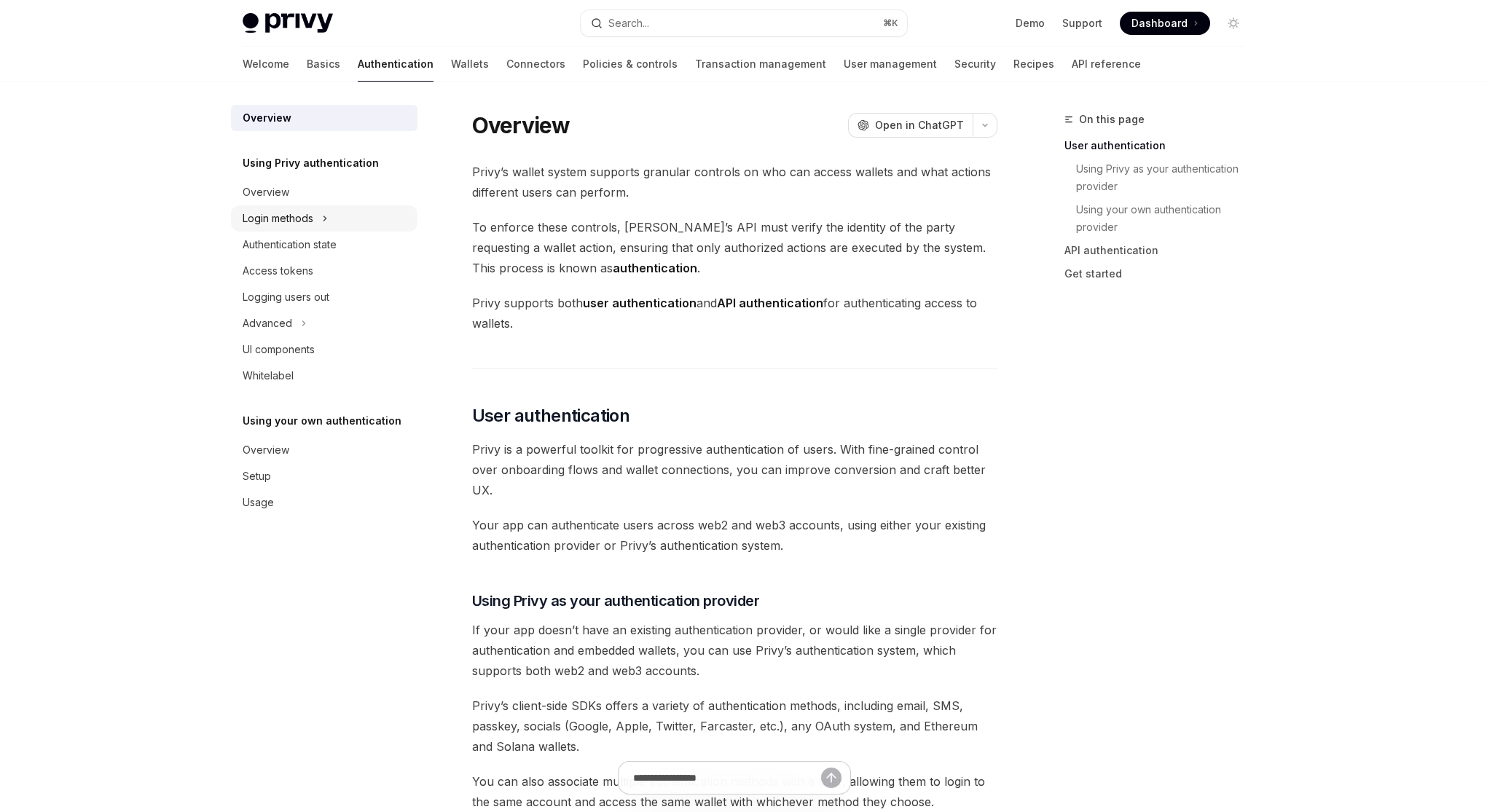
click at [304, 216] on div "Login methods" at bounding box center [278, 218] width 71 height 18
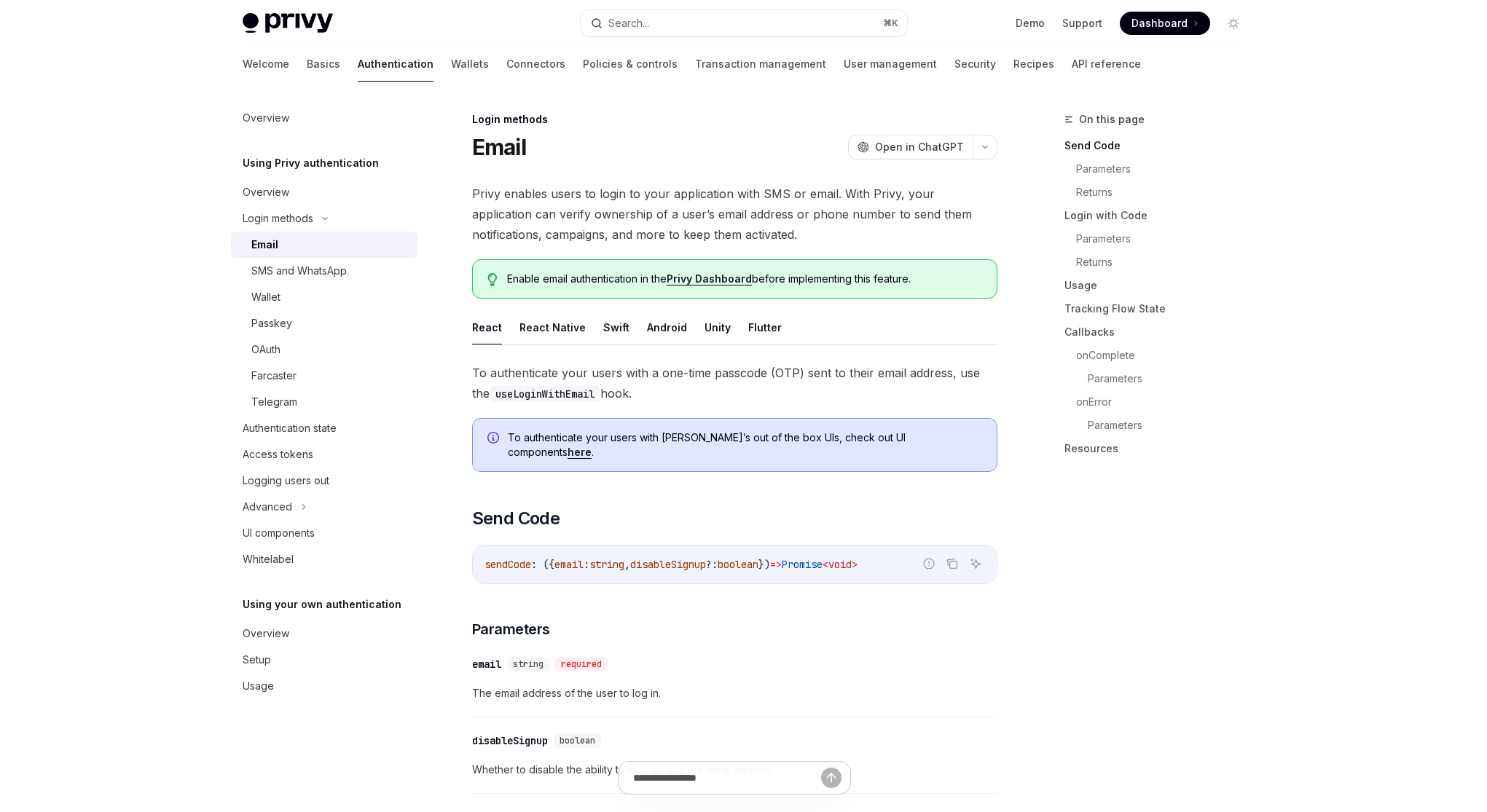
click at [311, 240] on div "Email" at bounding box center [330, 244] width 157 height 18
click at [307, 66] on link "Basics" at bounding box center [323, 63] width 33 height 35
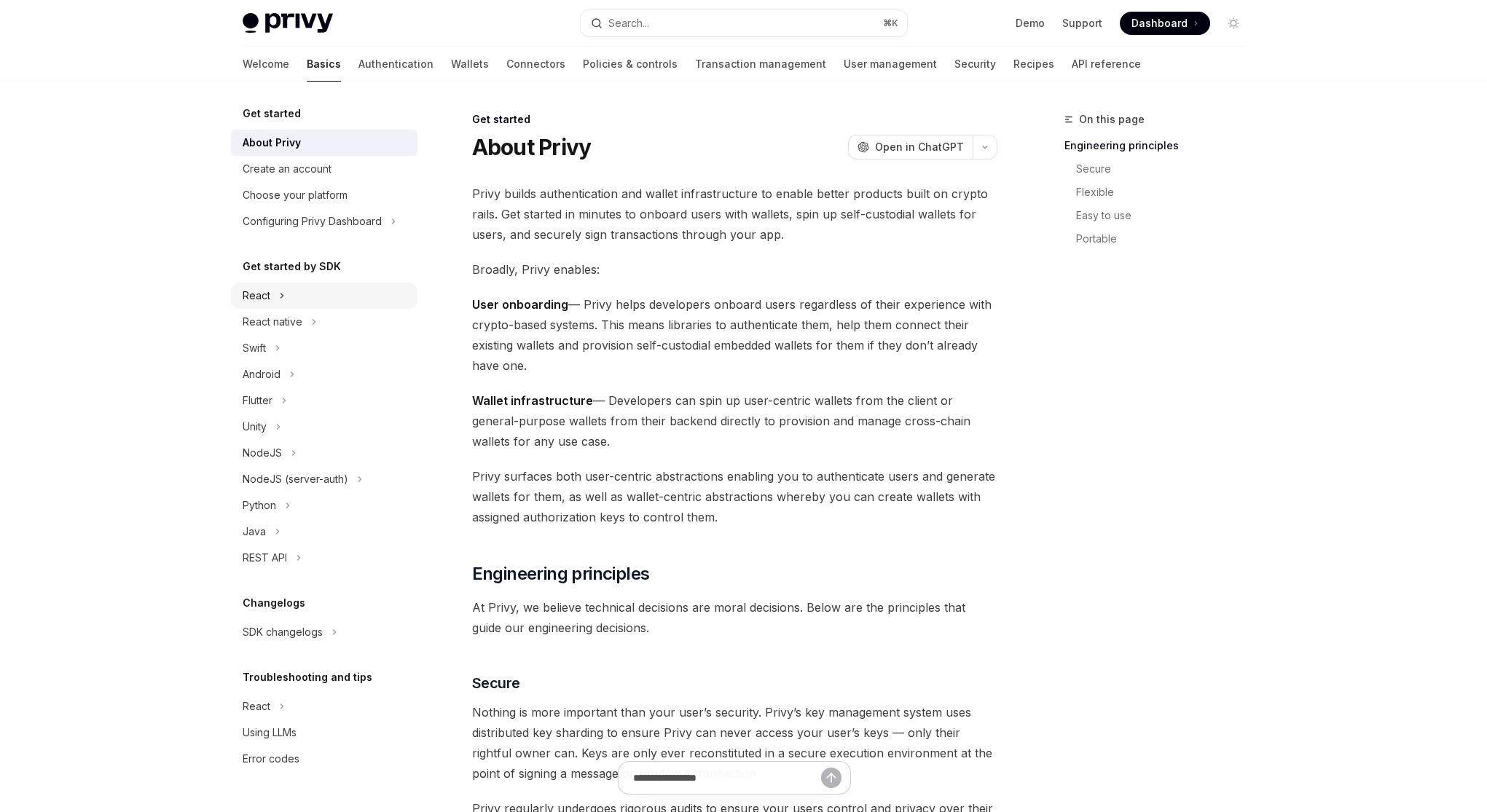
click at [283, 294] on icon at bounding box center [282, 295] width 6 height 18
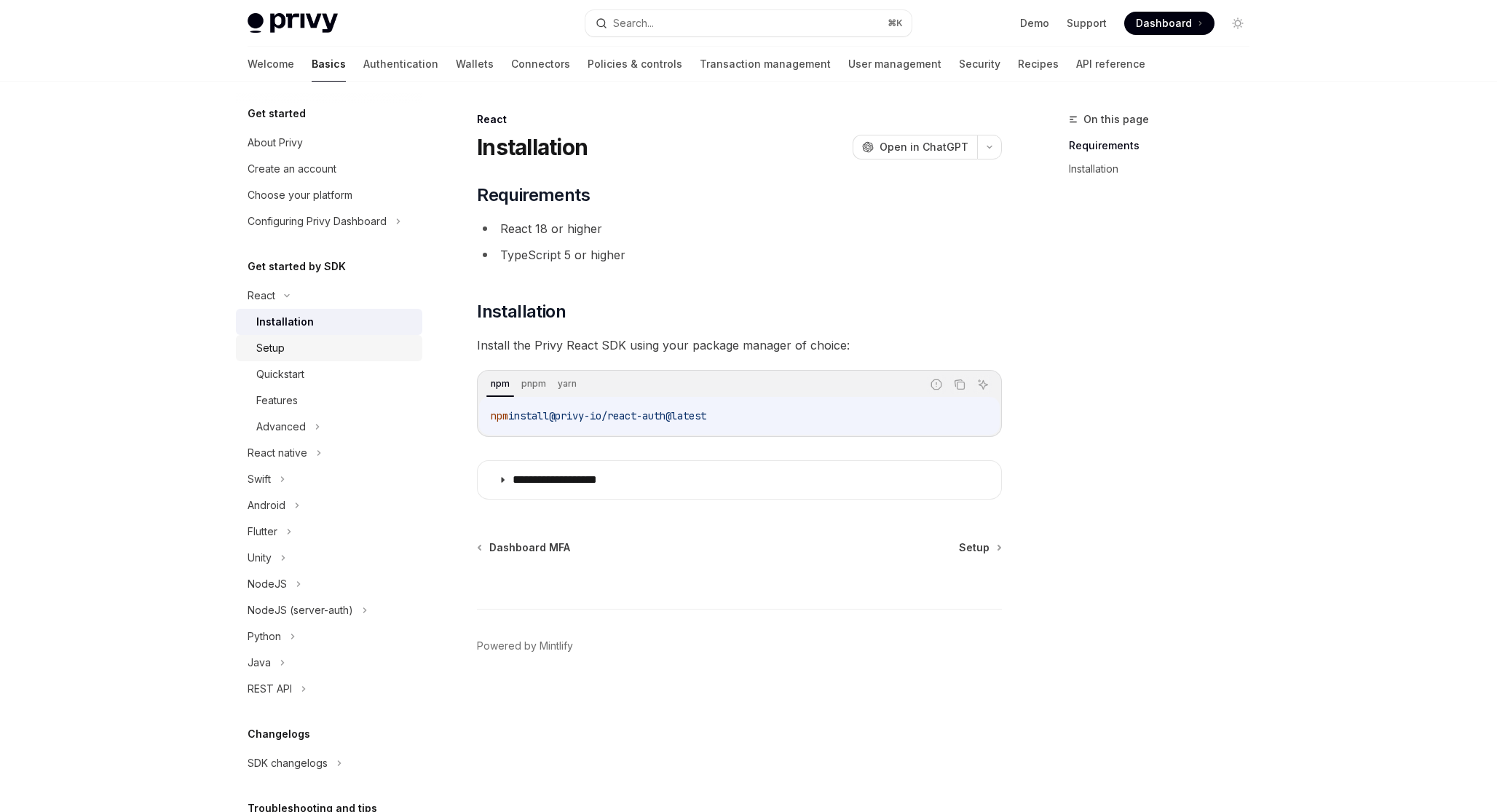
click at [305, 351] on div "Setup" at bounding box center [335, 347] width 157 height 18
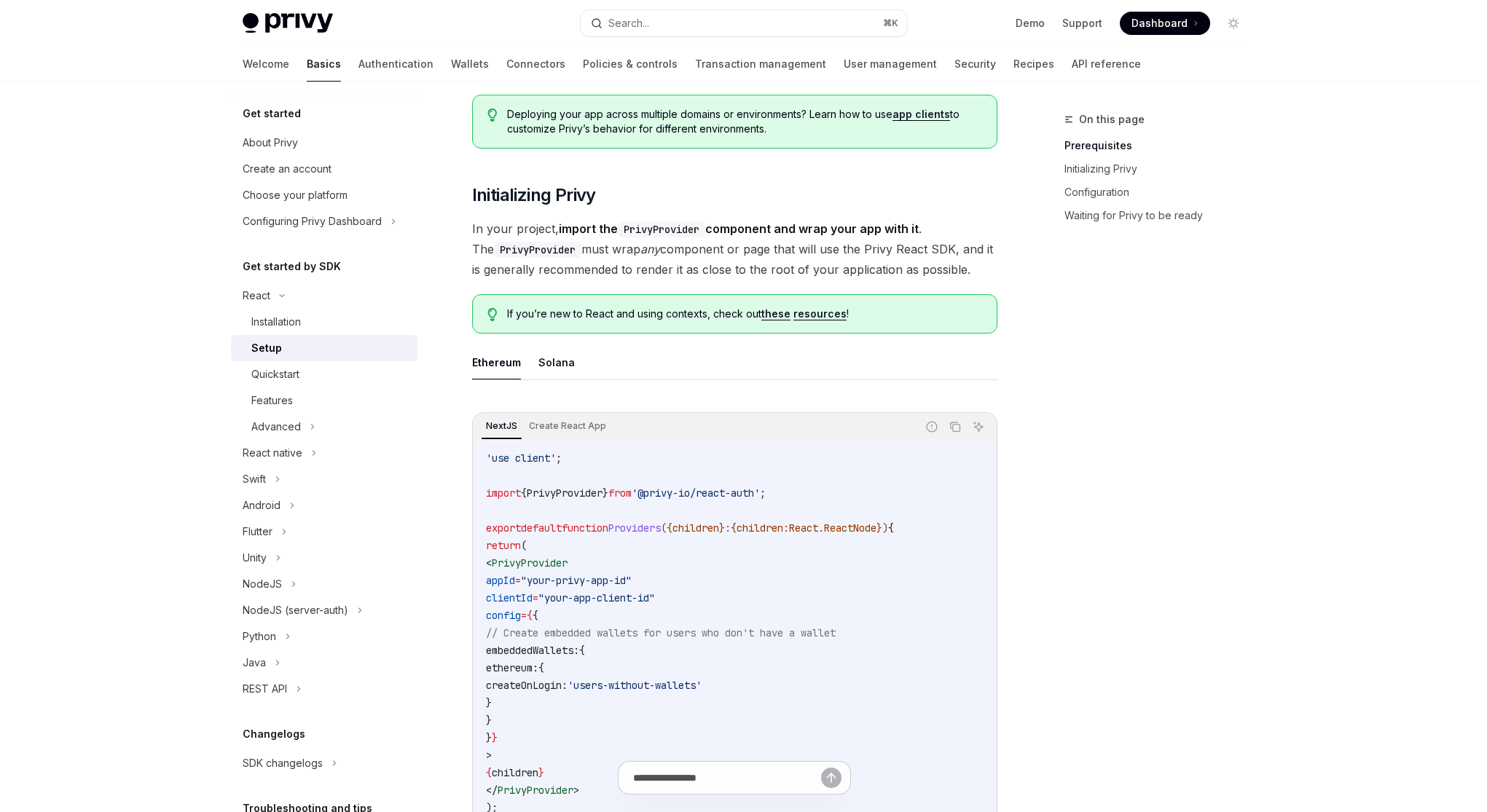
scroll to position [266, 0]
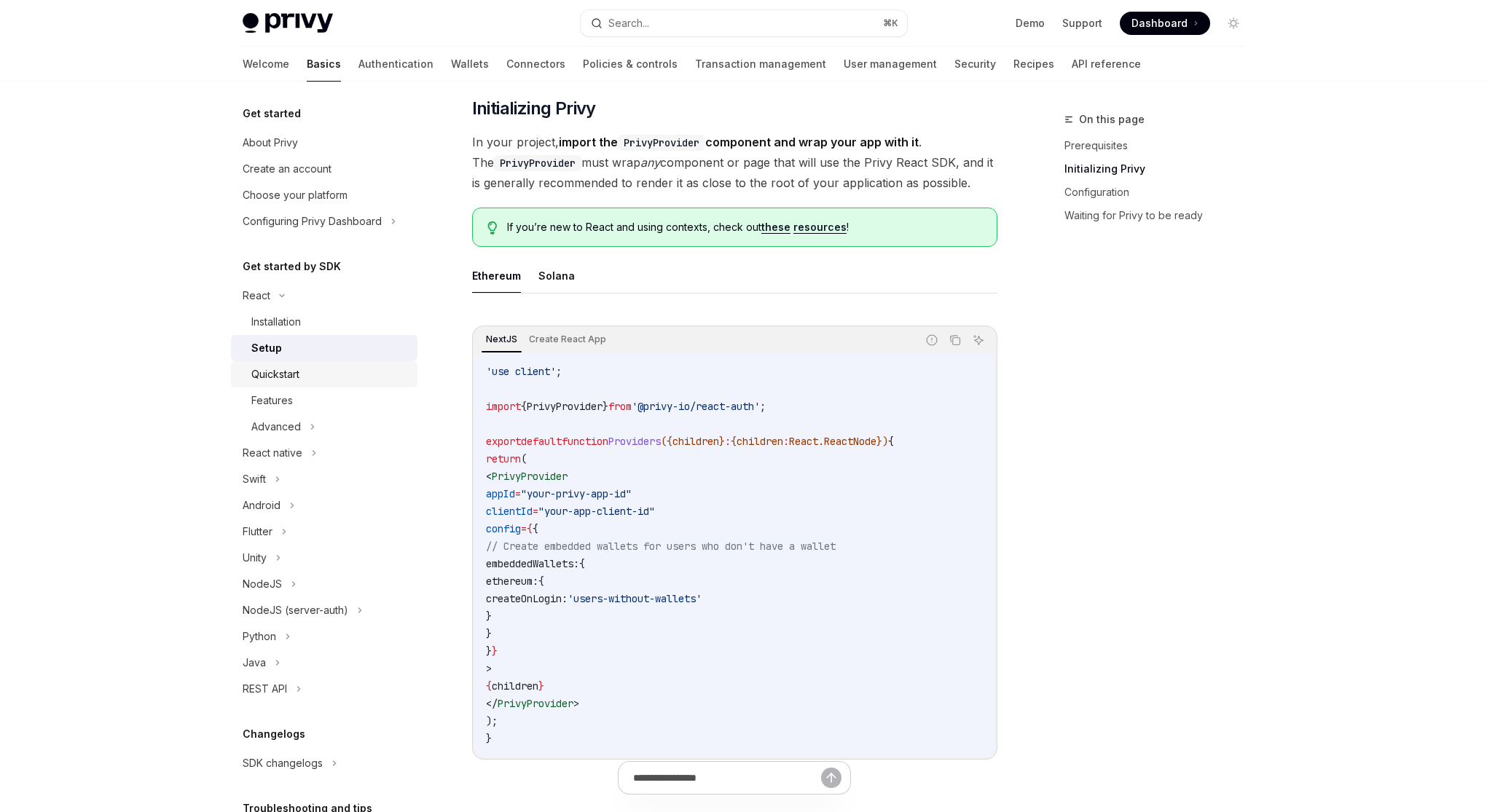
click at [337, 371] on div "Quickstart" at bounding box center [330, 374] width 157 height 18
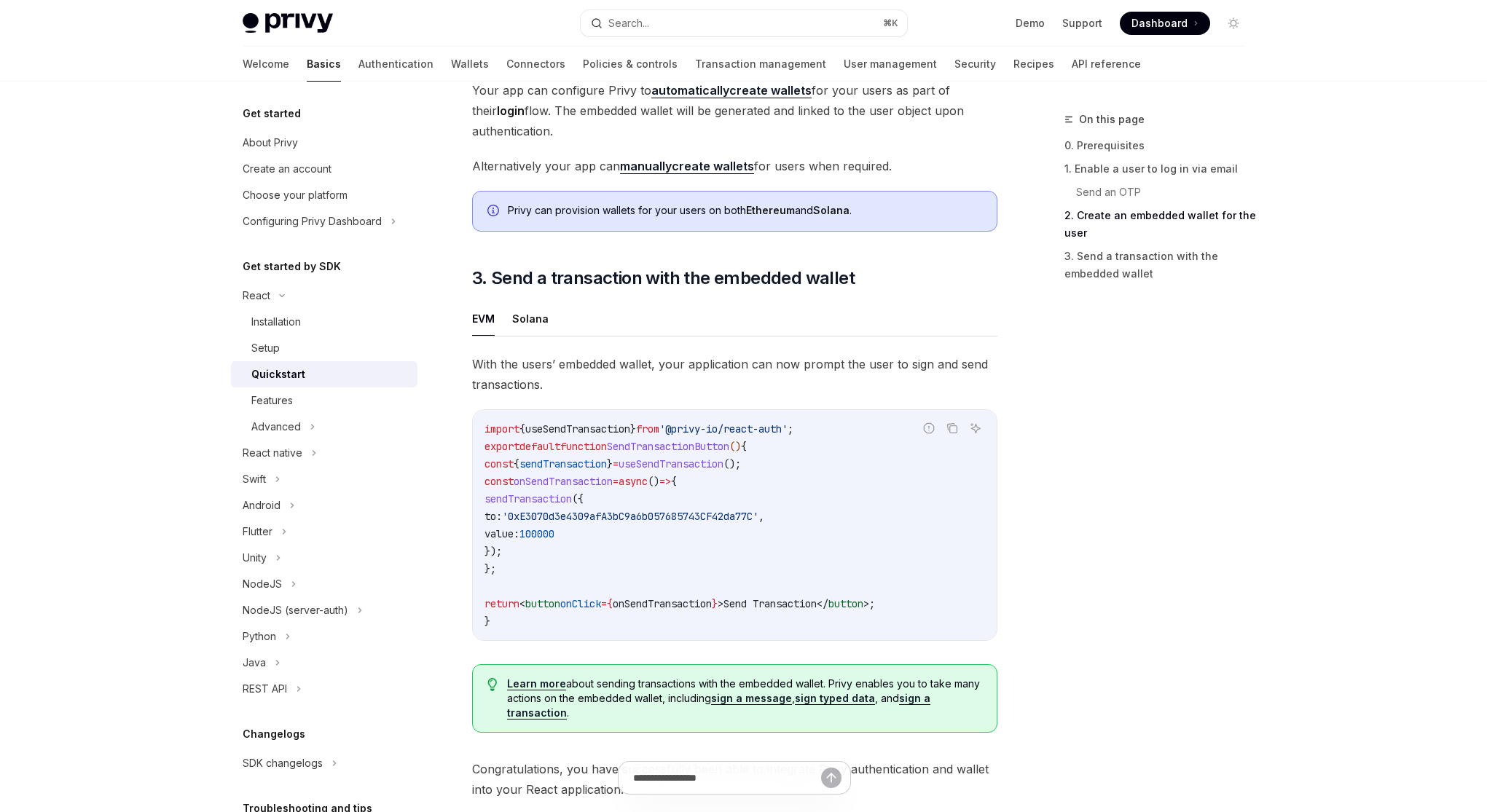
scroll to position [1065, 0]
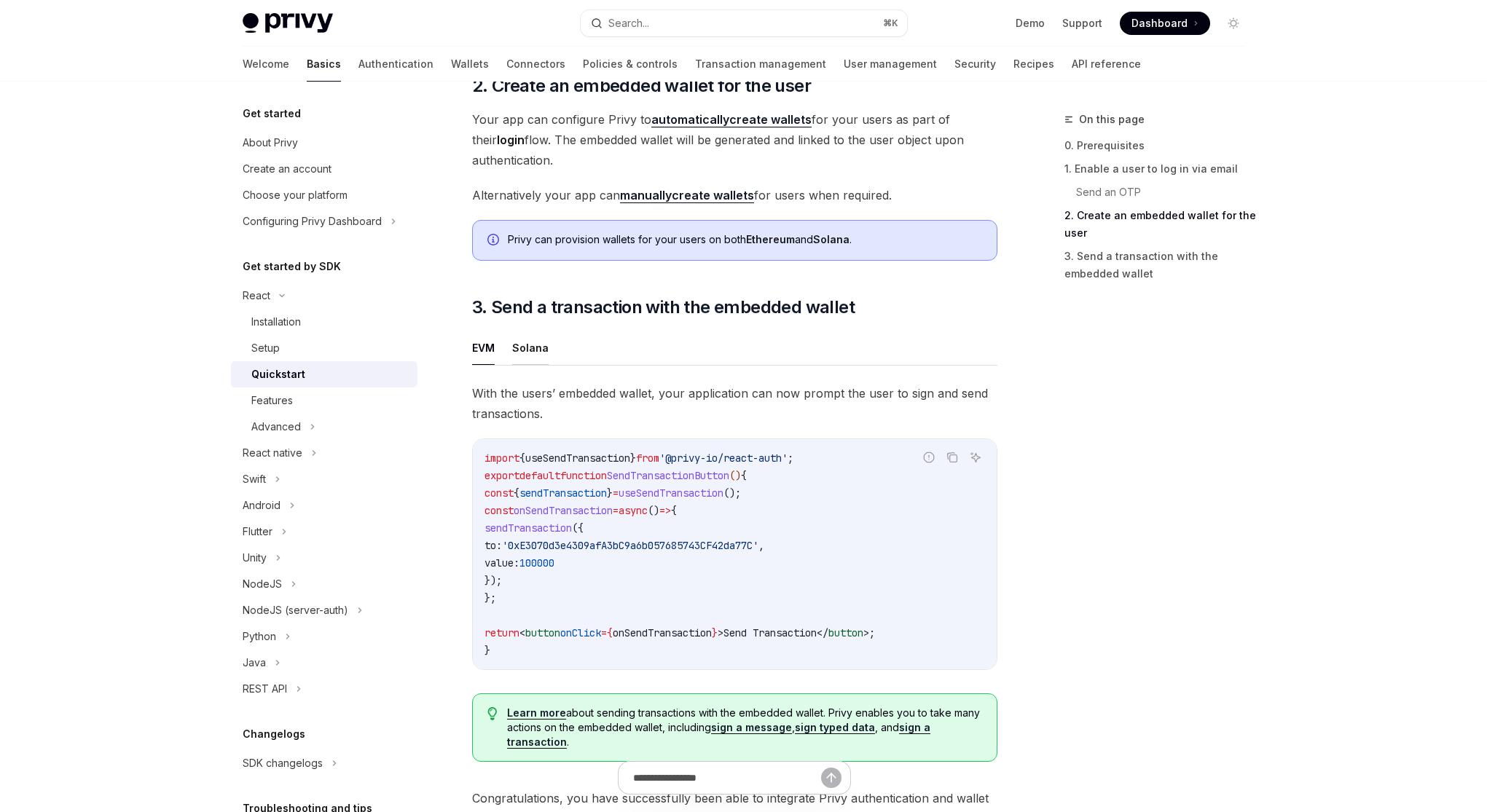
click at [528, 358] on button "Solana" at bounding box center [530, 347] width 36 height 34
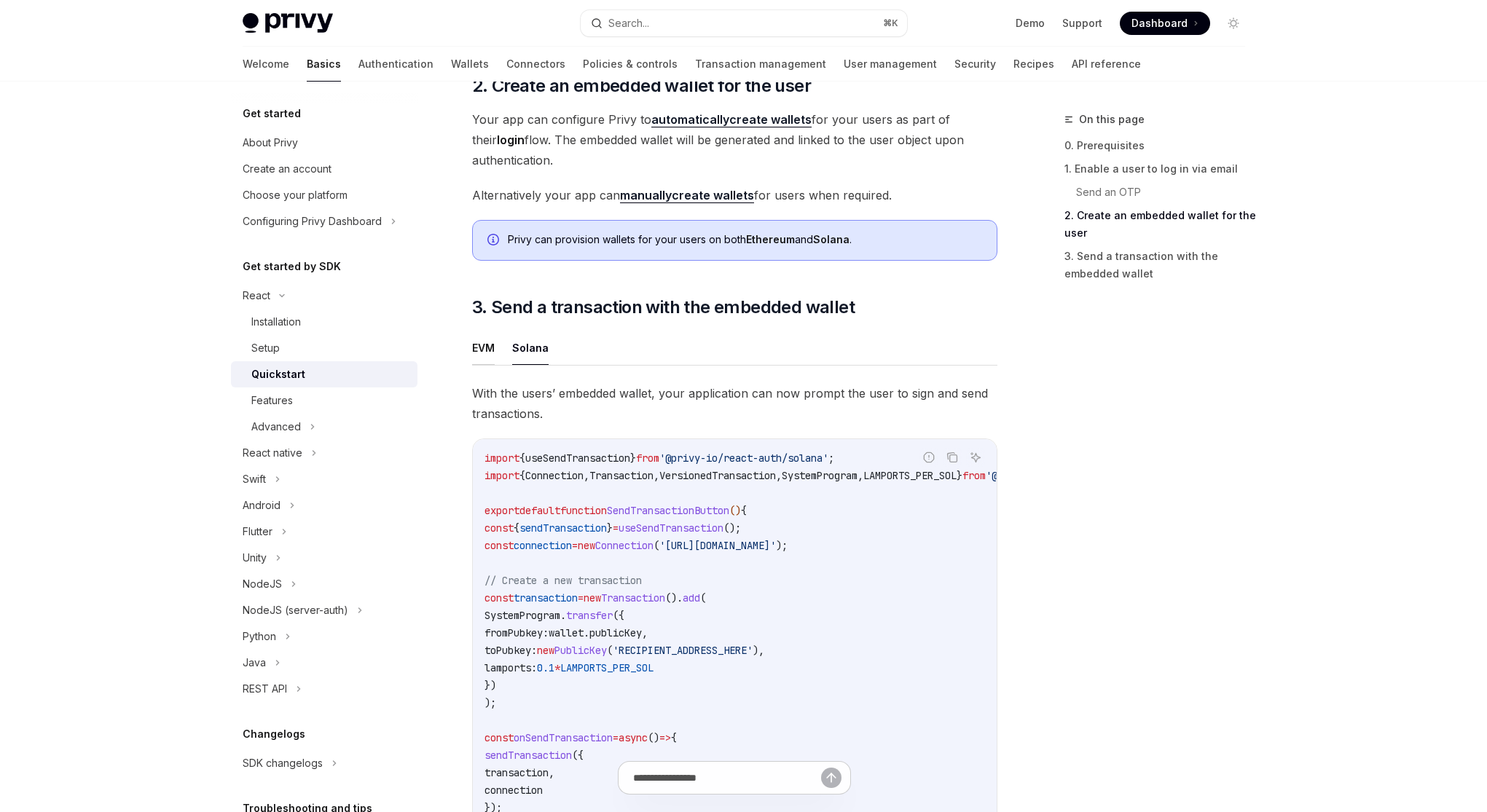
click at [493, 355] on button "EVM" at bounding box center [483, 347] width 22 height 34
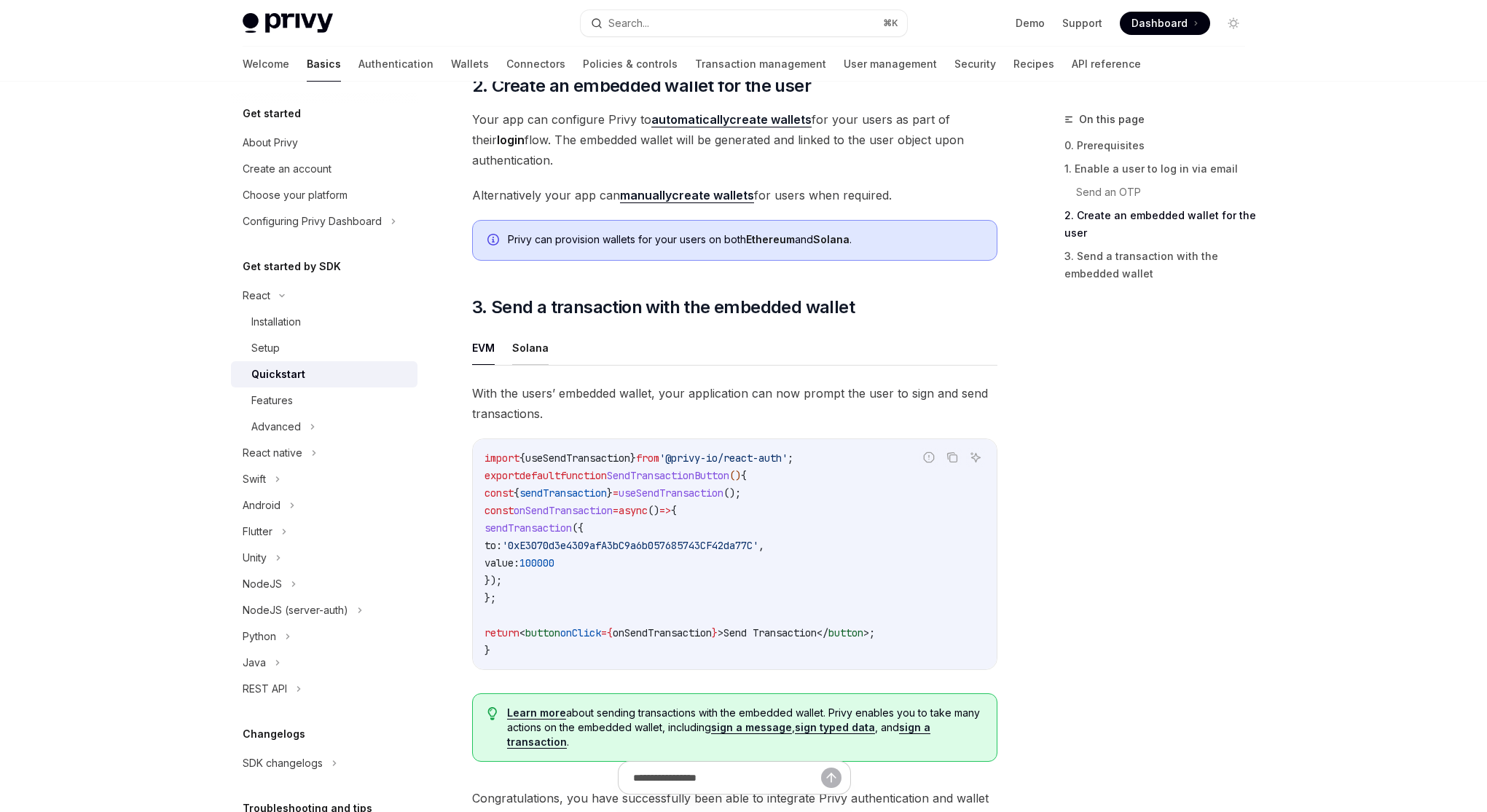
click at [532, 364] on button "Solana" at bounding box center [530, 347] width 36 height 34
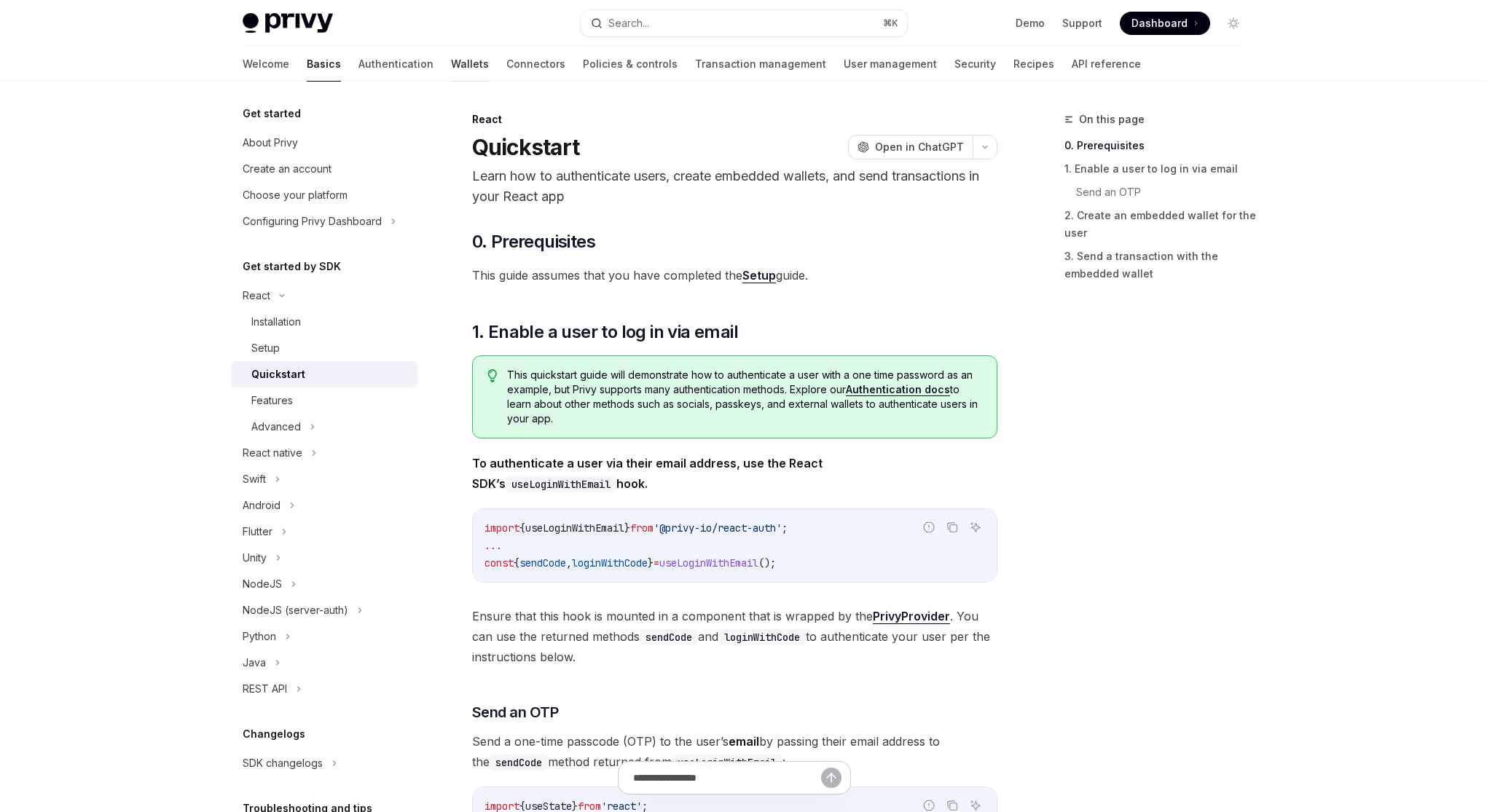
click at [451, 63] on link "Wallets" at bounding box center [469, 63] width 38 height 35
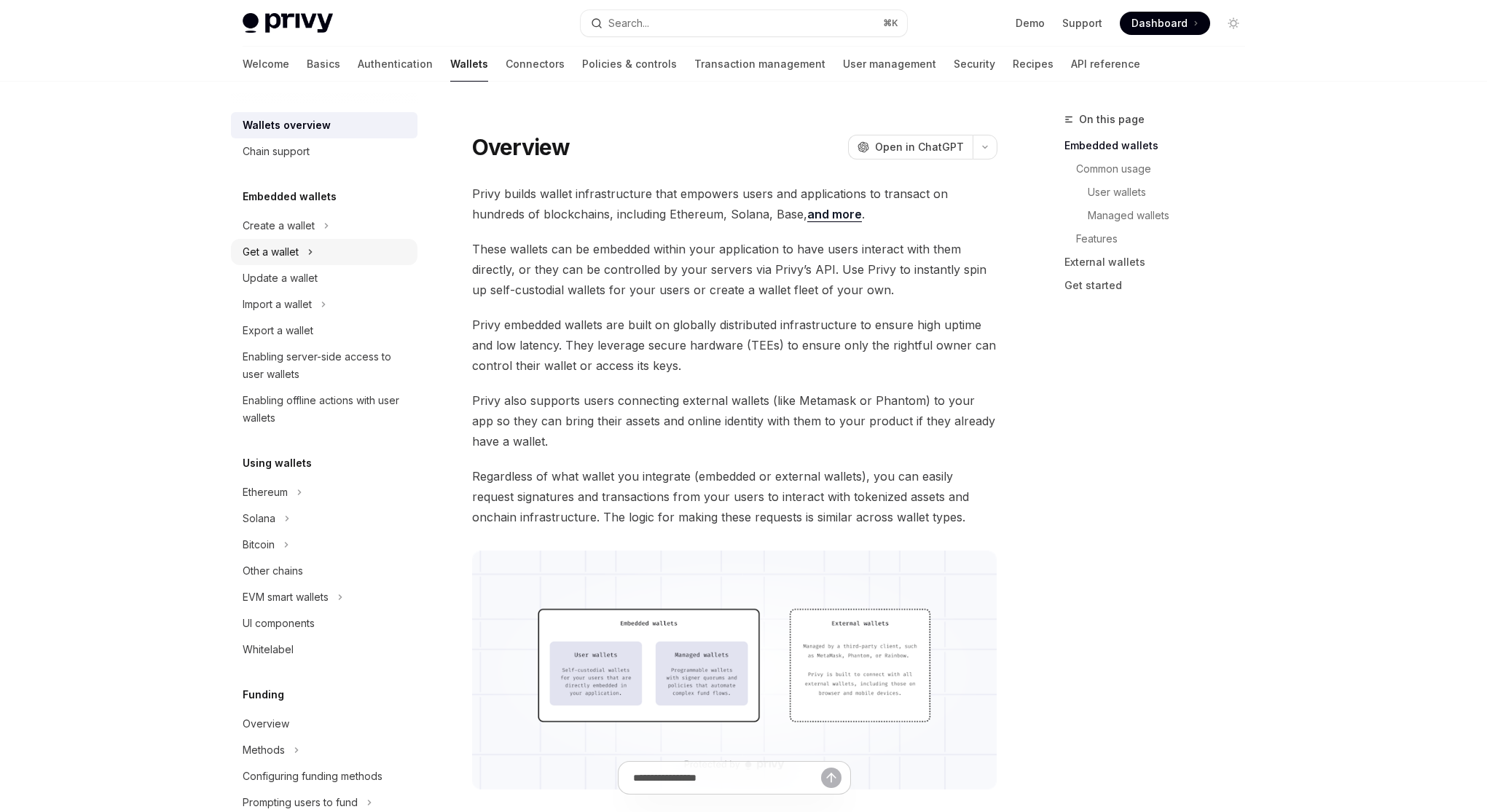
click at [297, 249] on div "Get a wallet" at bounding box center [271, 252] width 56 height 18
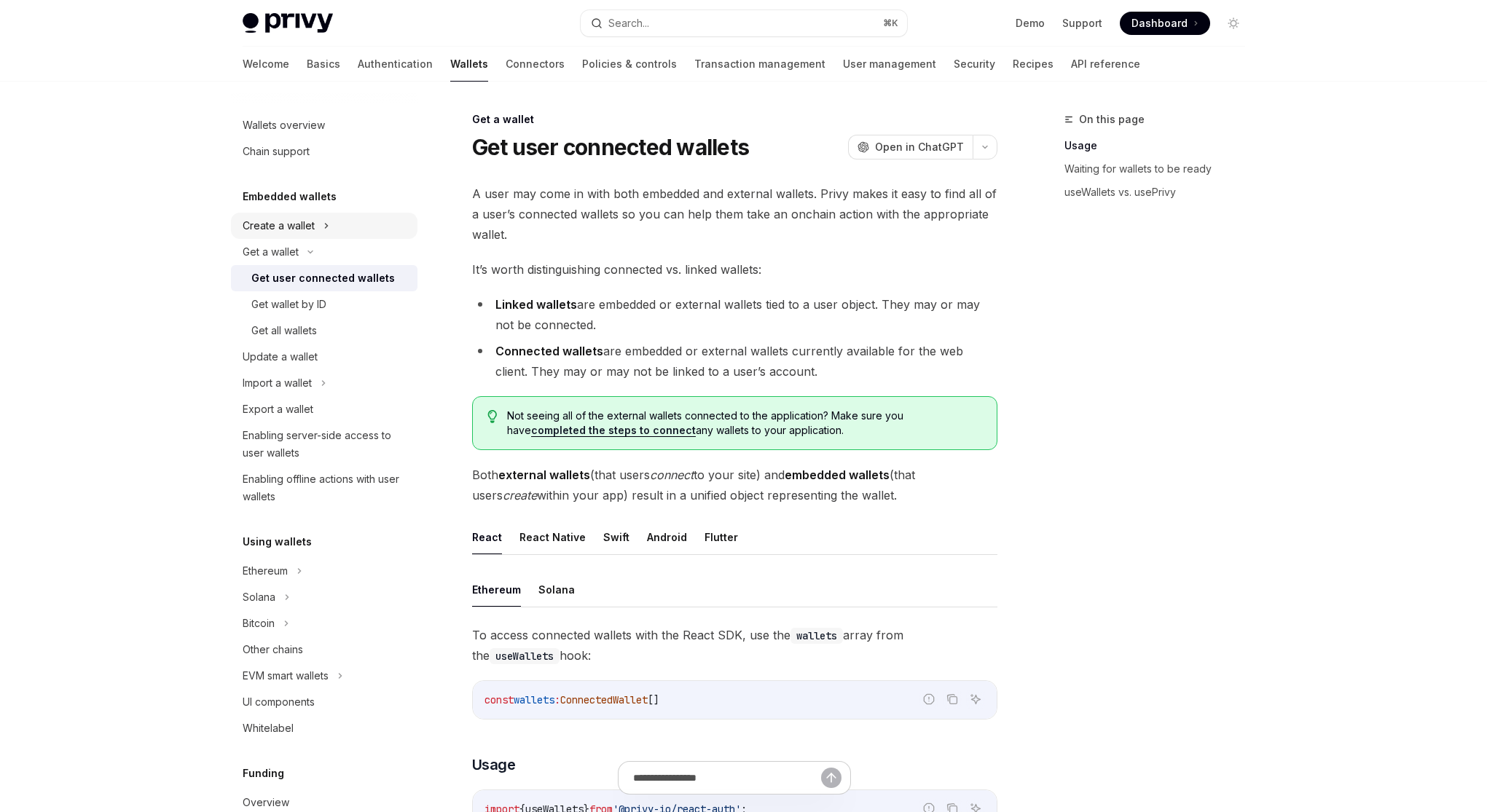
click at [295, 231] on div "Create a wallet" at bounding box center [279, 226] width 72 height 18
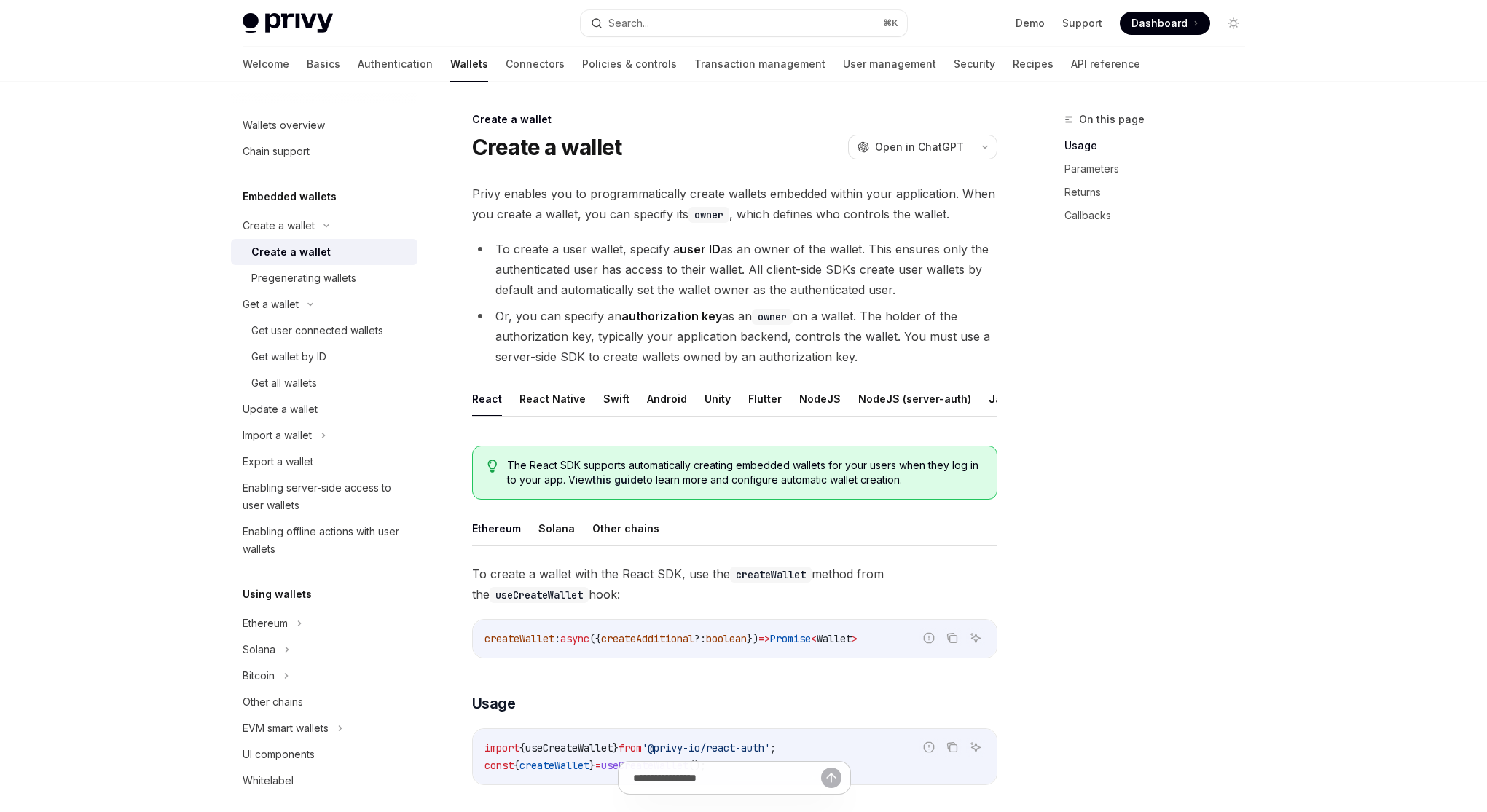
click at [298, 252] on div "Create a wallet" at bounding box center [291, 252] width 79 height 18
click at [562, 535] on button "Solana" at bounding box center [556, 528] width 36 height 34
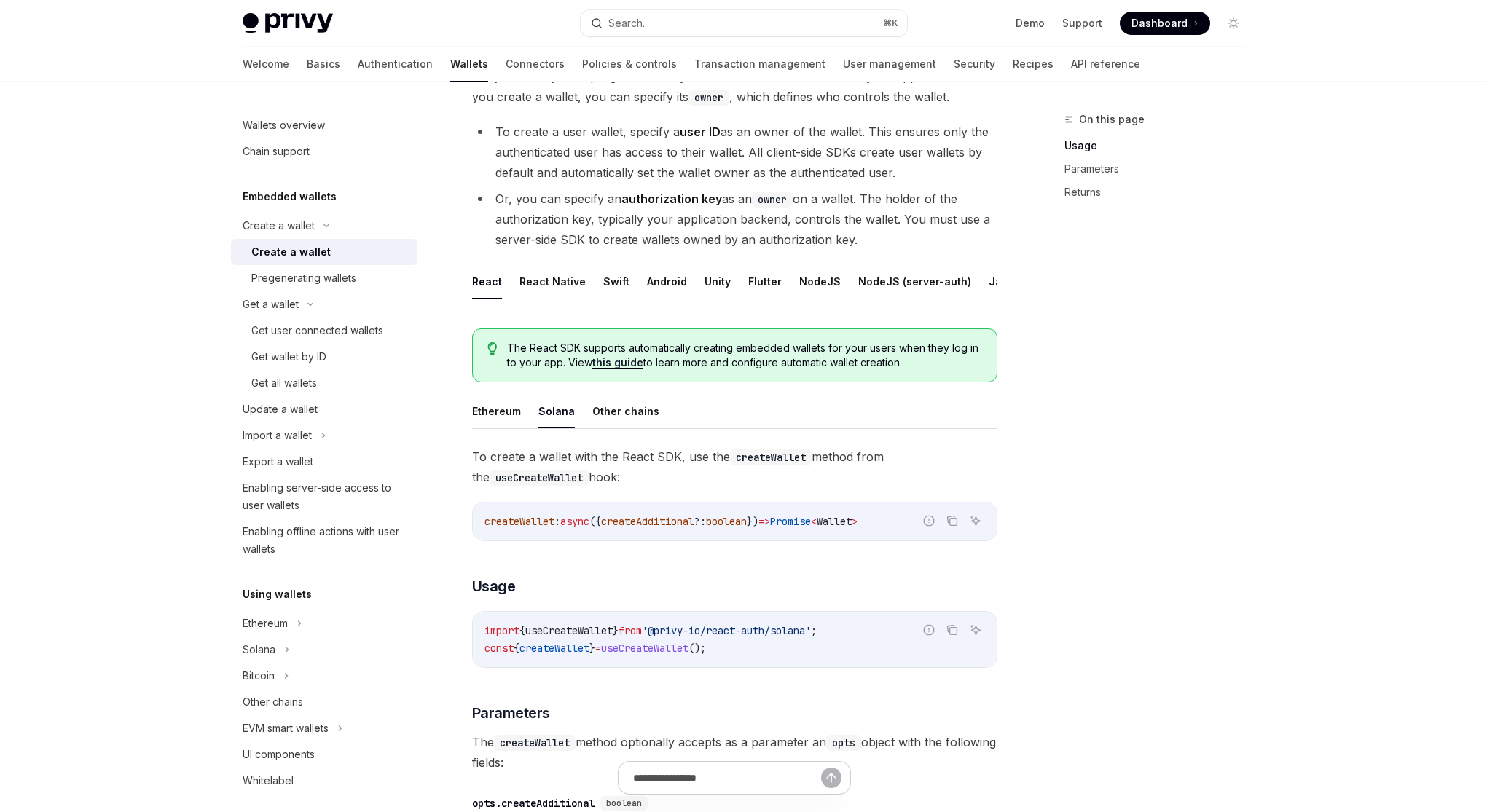
scroll to position [139, 0]
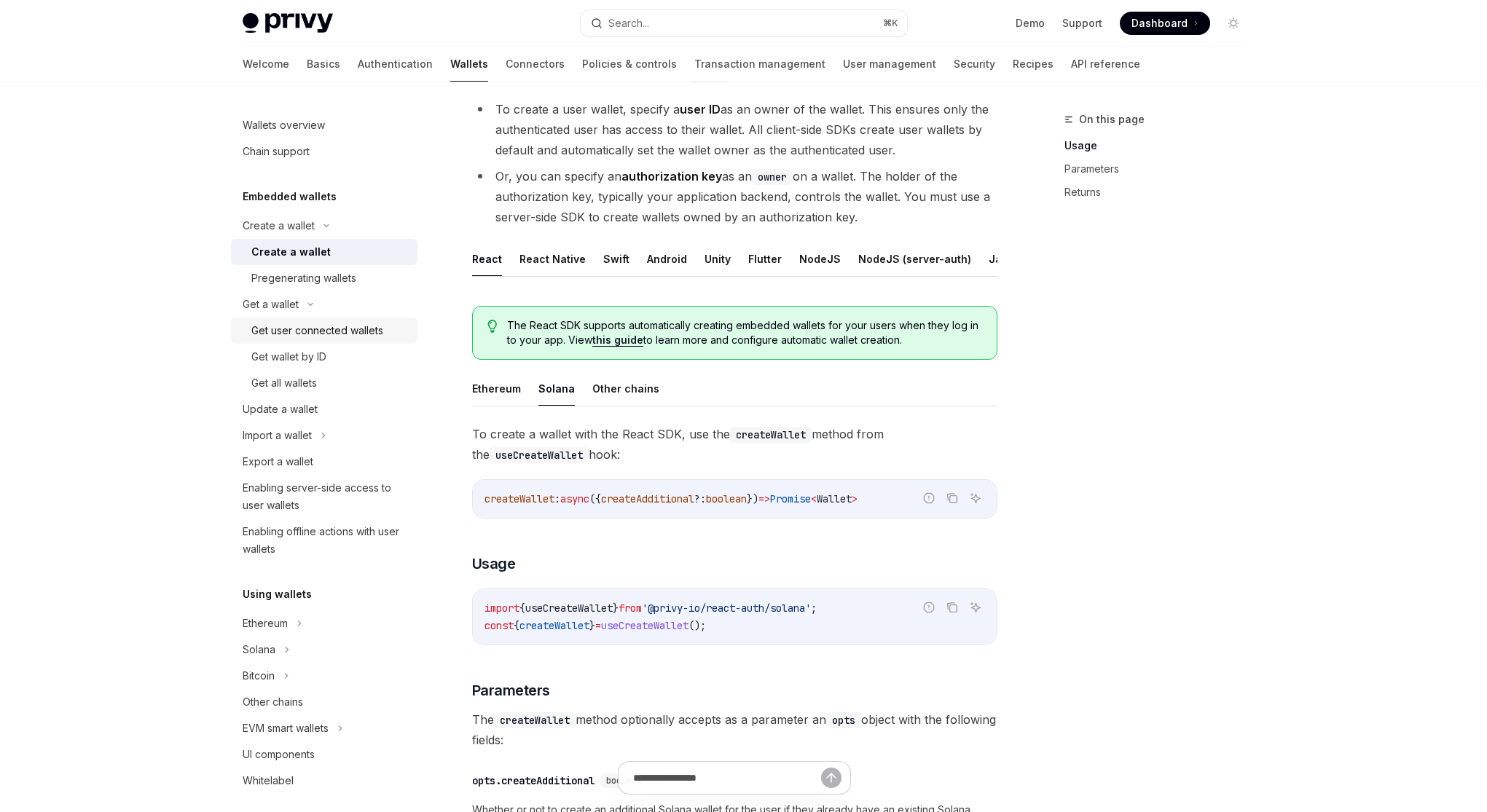
click at [318, 333] on div "Get user connected wallets" at bounding box center [317, 331] width 132 height 18
type textarea "*"
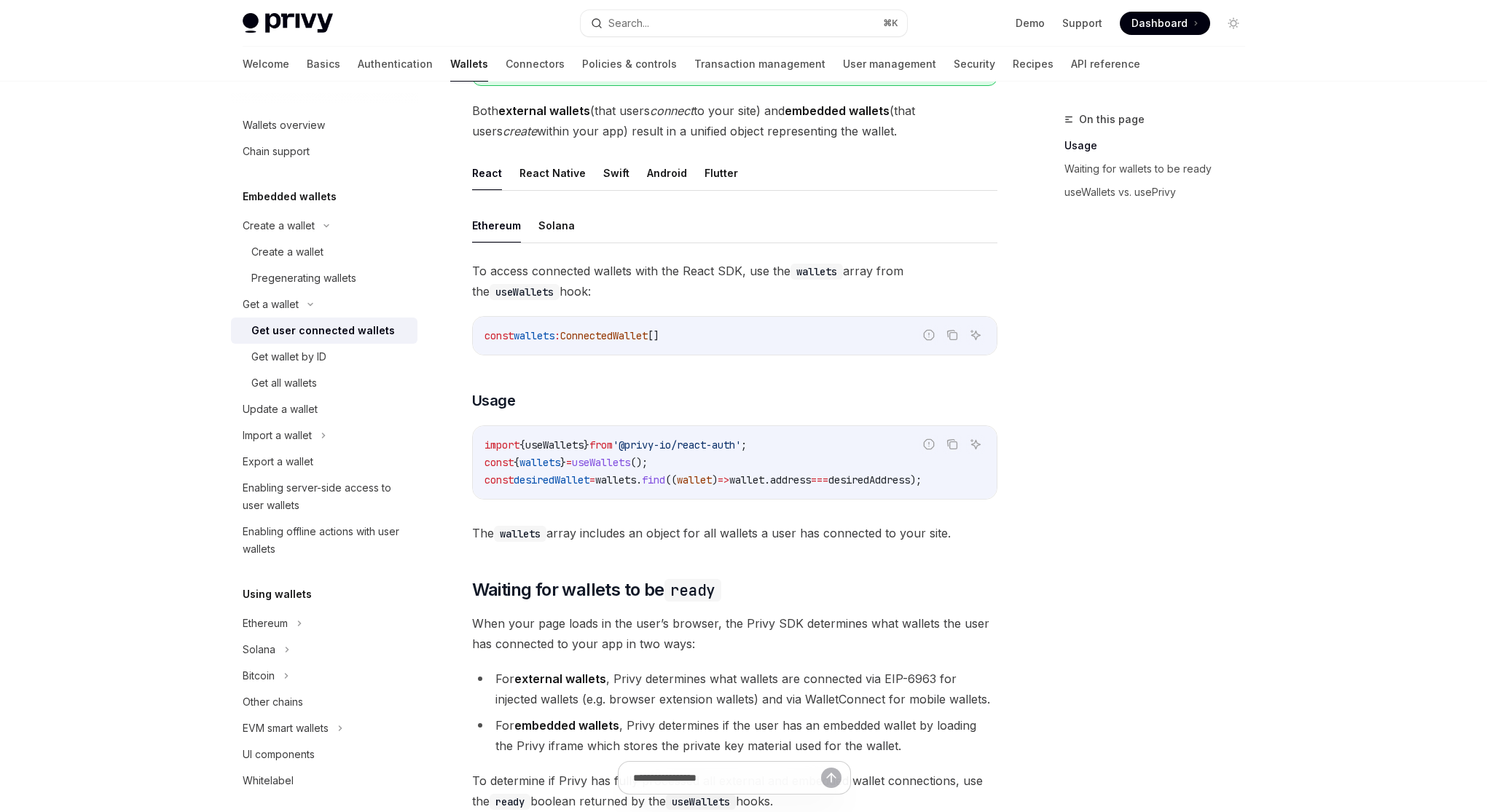
scroll to position [438, 0]
